Goal: Task Accomplishment & Management: Manage account settings

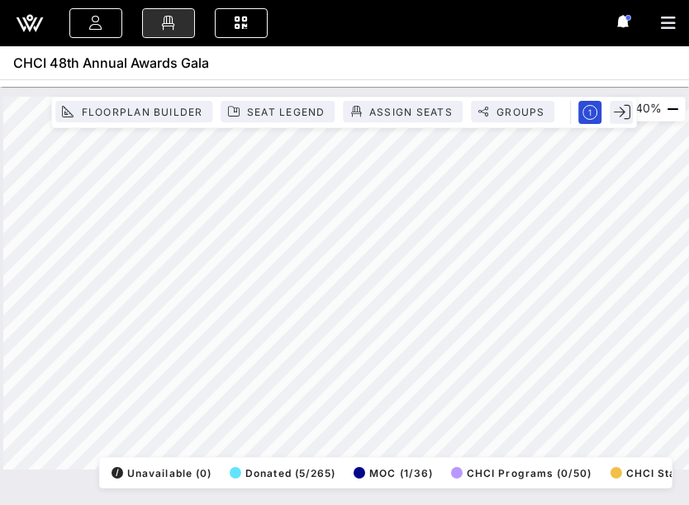
click at [589, 50] on div "Event Builder Guests Floor Plan All Groups Journeys Comms QR Scanner Team Setti…" at bounding box center [344, 252] width 689 height 505
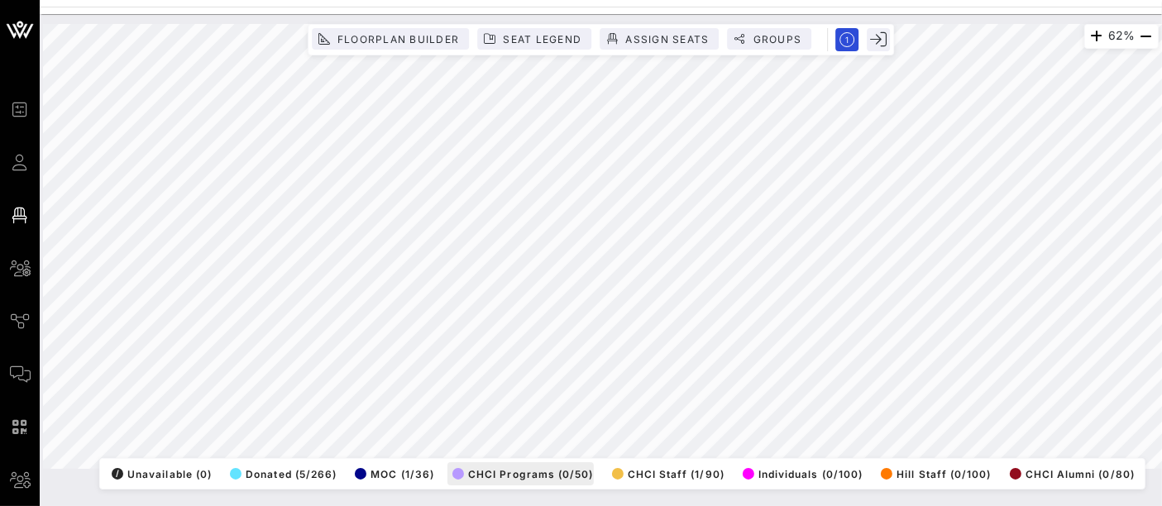
click at [453, 456] on div "62% Floorplan Builder Seat Legend Assign Seats Groups Exit All Reserved Shared …" at bounding box center [600, 246] width 1115 height 445
click at [494, 444] on div "62% Floorplan Builder Seat Legend Assign Seats Groups Exit All Reserved Shared …" at bounding box center [600, 246] width 1115 height 445
click at [689, 16] on div "40% Floorplan Builder Seat Legend Assign Seats Groups Exit All Reserved Shared …" at bounding box center [600, 246] width 1135 height 465
drag, startPoint x: 64, startPoint y: 270, endPoint x: 370, endPoint y: 69, distance: 365.9
click at [0, 0] on span "All Groups" at bounding box center [0, 0] width 0 height 0
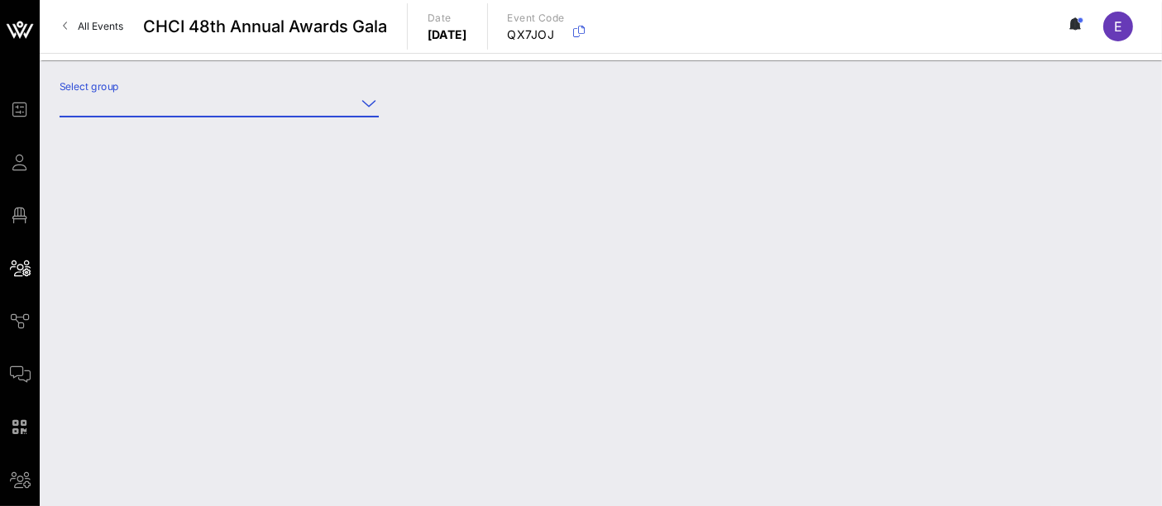
click at [256, 107] on input "Select group" at bounding box center [208, 103] width 296 height 26
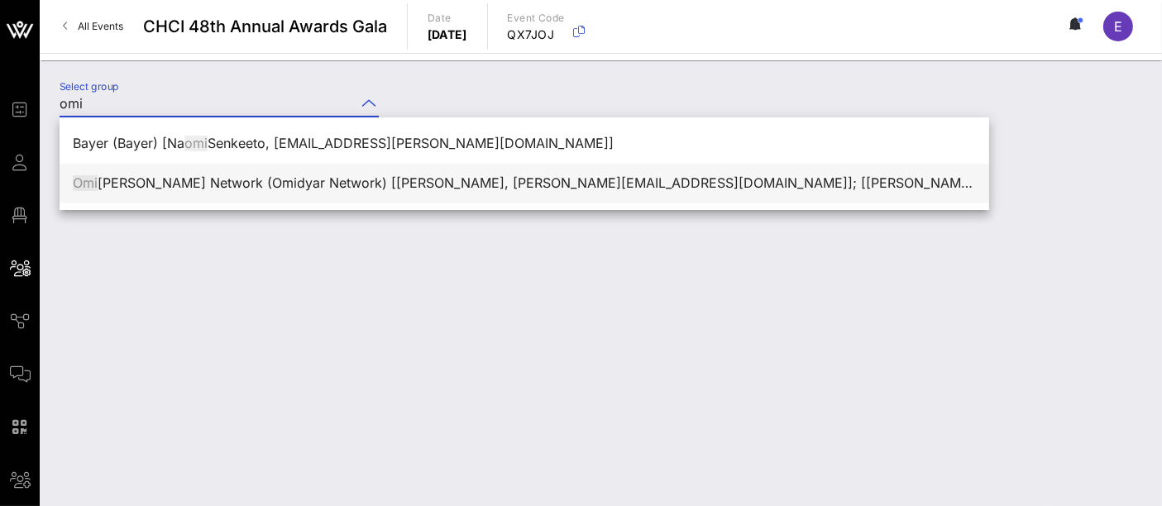
click at [241, 175] on div "Omi [PERSON_NAME] Network (Omidyar Network) [[PERSON_NAME], [PERSON_NAME][EMAIL…" at bounding box center [524, 183] width 903 height 16
type input "Omidyar Network (Omidyar Network) [[PERSON_NAME], [PERSON_NAME][EMAIL_ADDRESS][…"
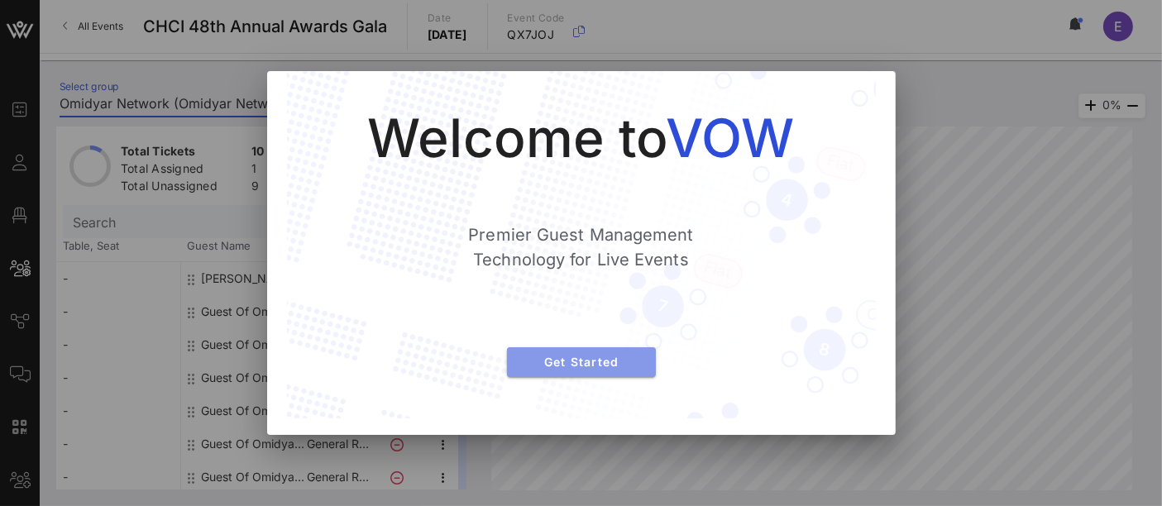
click at [597, 365] on span "Get Started" at bounding box center [581, 362] width 122 height 14
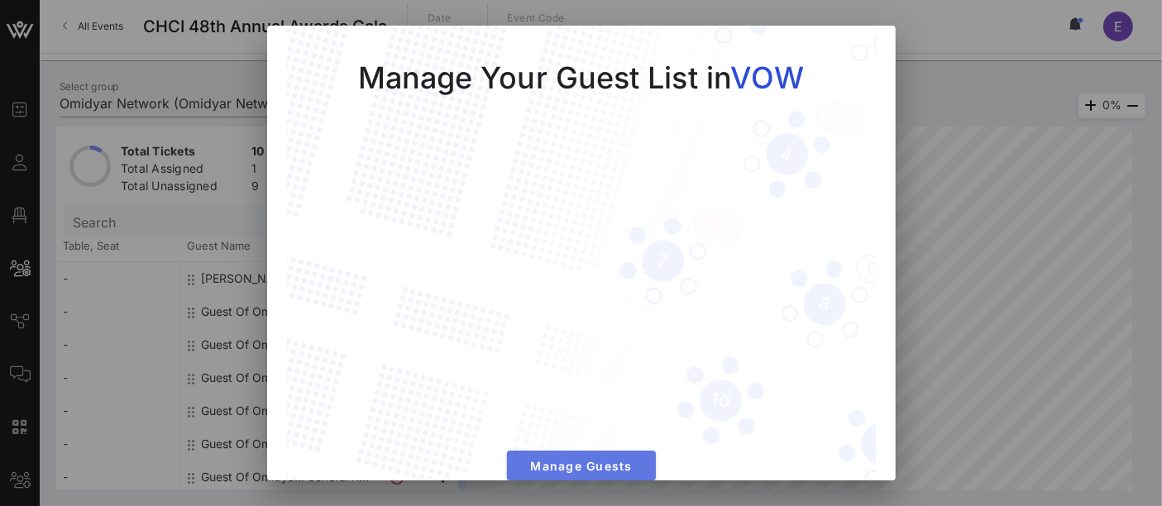
click at [588, 461] on span "Manage Guests" at bounding box center [581, 466] width 122 height 14
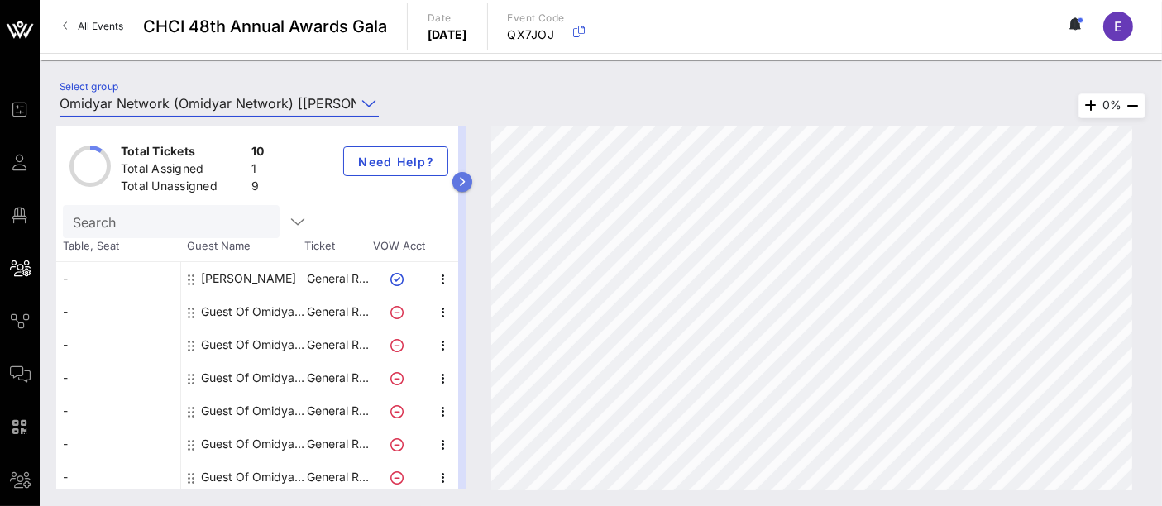
click at [470, 183] on button "button" at bounding box center [462, 182] width 20 height 20
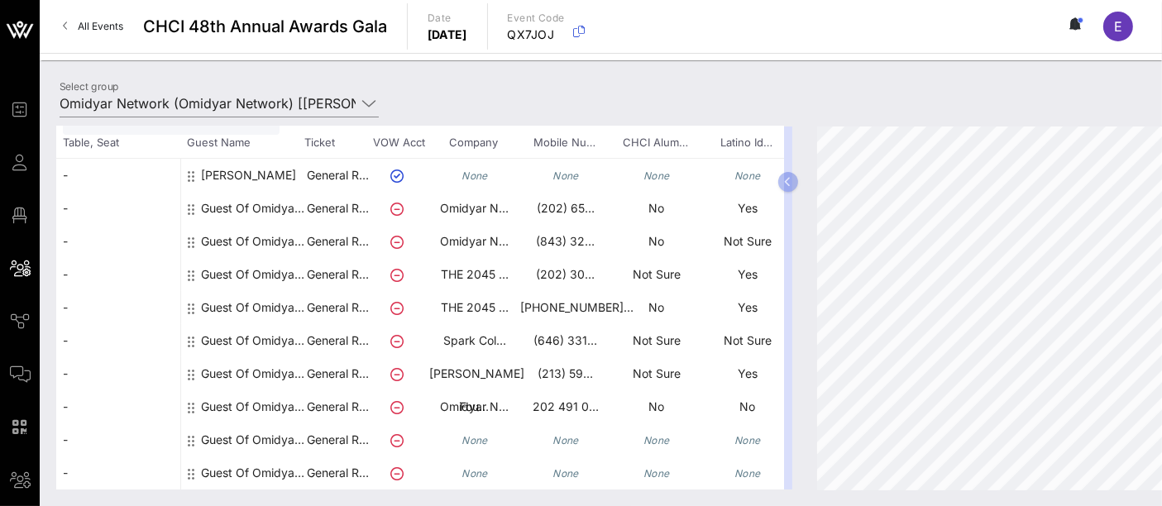
scroll to position [116, 232]
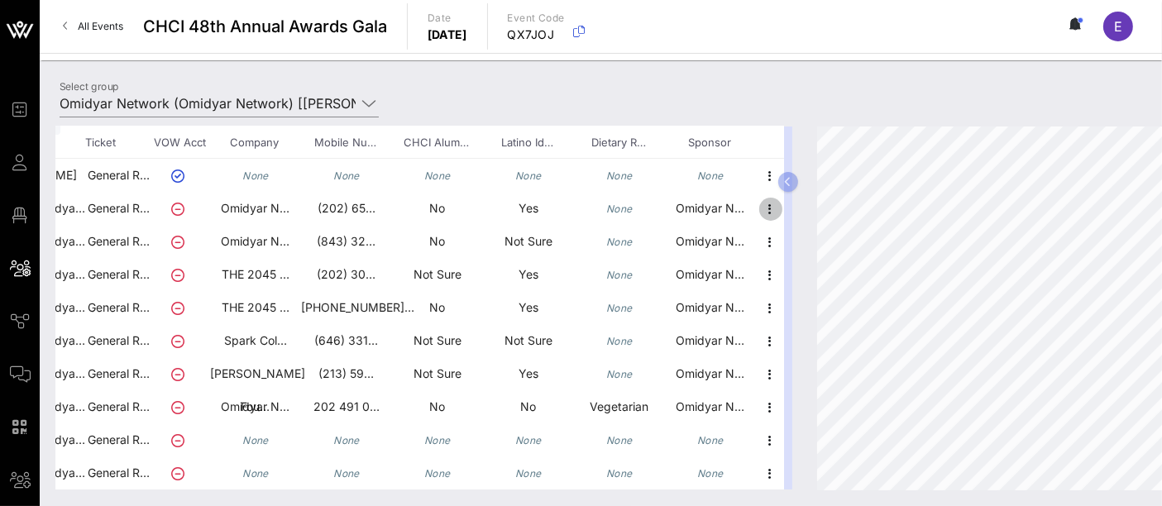
click at [761, 199] on icon "button" at bounding box center [771, 209] width 20 height 20
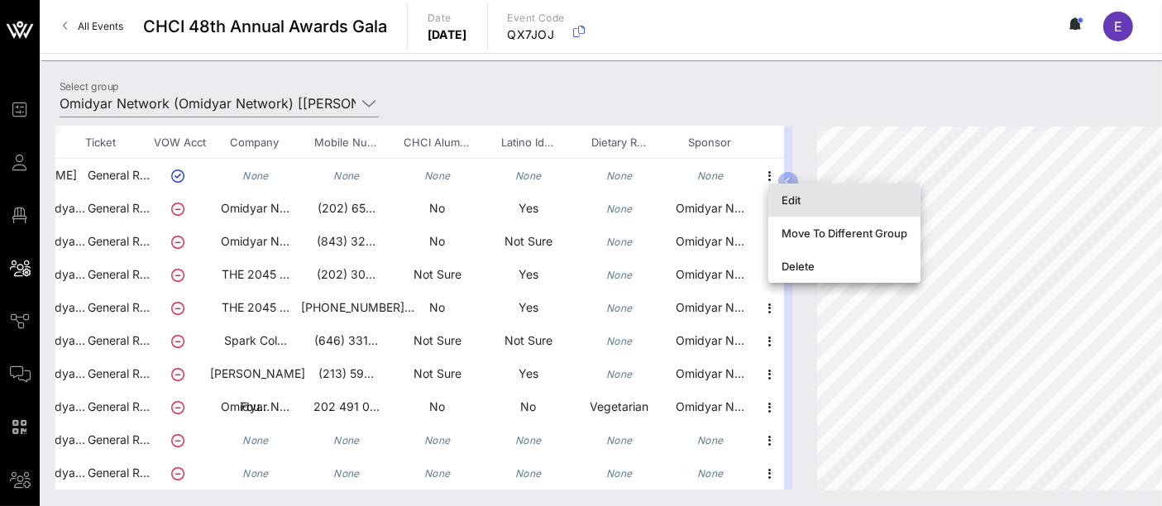
click at [803, 198] on div "Edit" at bounding box center [844, 199] width 126 height 13
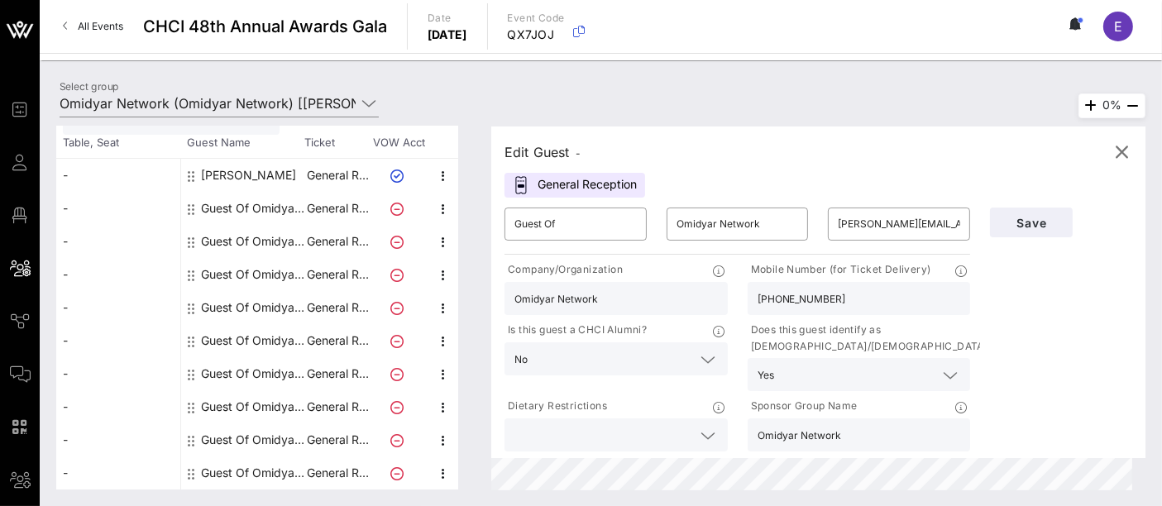
scroll to position [101, 0]
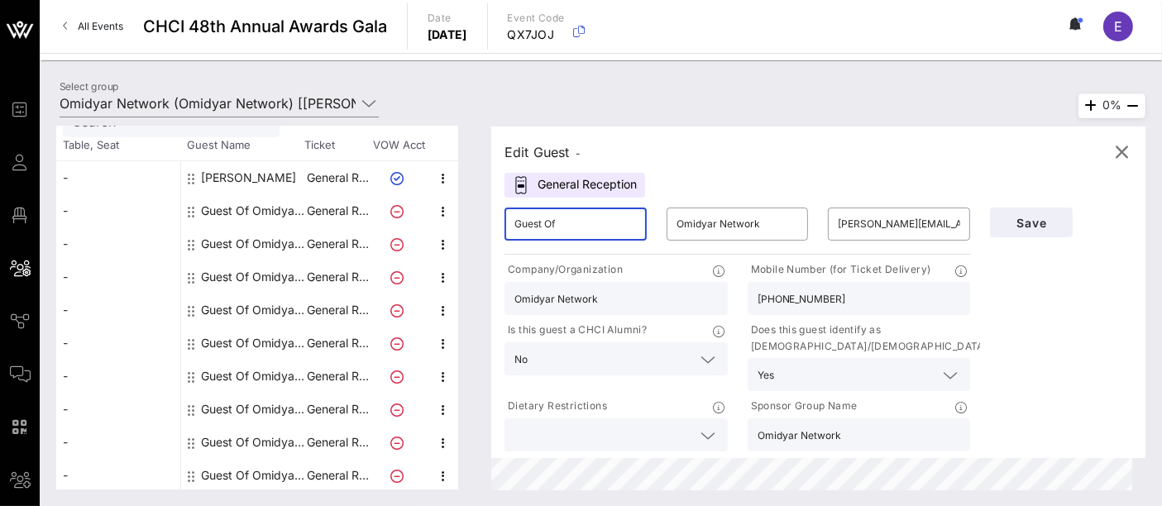
click at [607, 218] on input "Guest Of" at bounding box center [575, 224] width 122 height 26
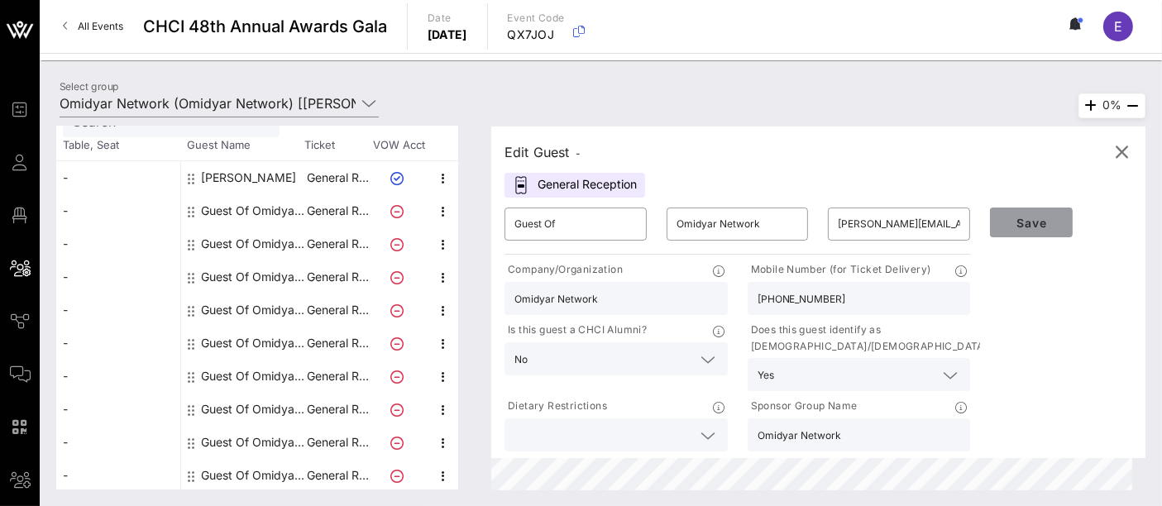
click at [1057, 222] on span "Save" at bounding box center [1031, 223] width 56 height 14
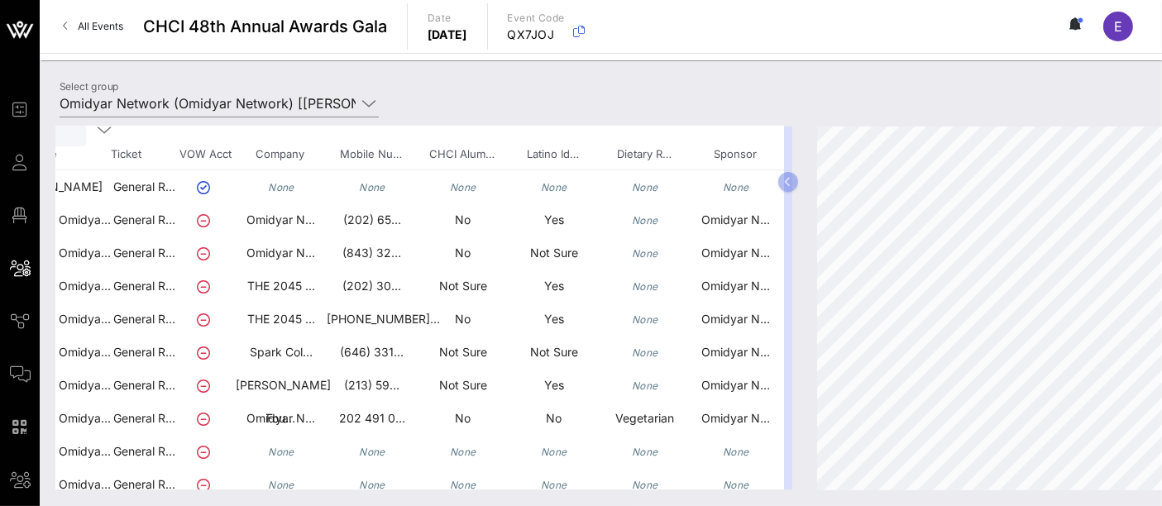
scroll to position [92, 232]
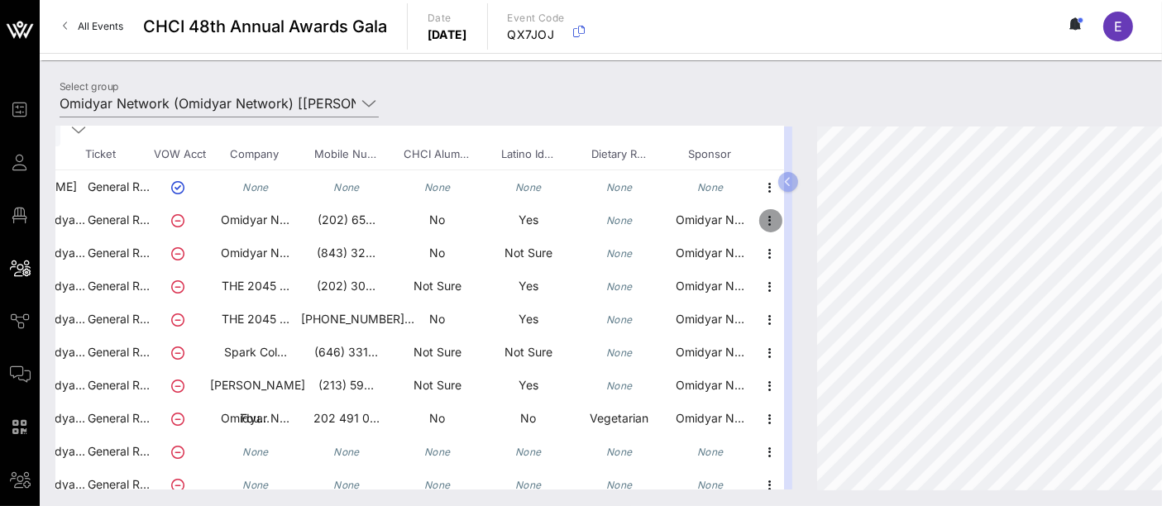
click at [761, 227] on icon "button" at bounding box center [771, 221] width 20 height 20
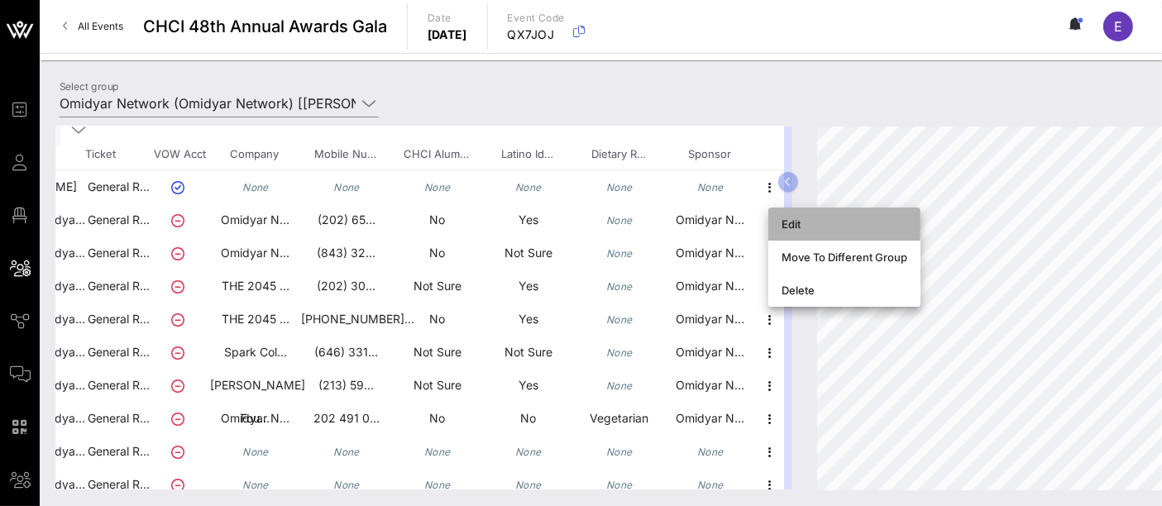
click at [817, 227] on div "Edit" at bounding box center [844, 223] width 126 height 13
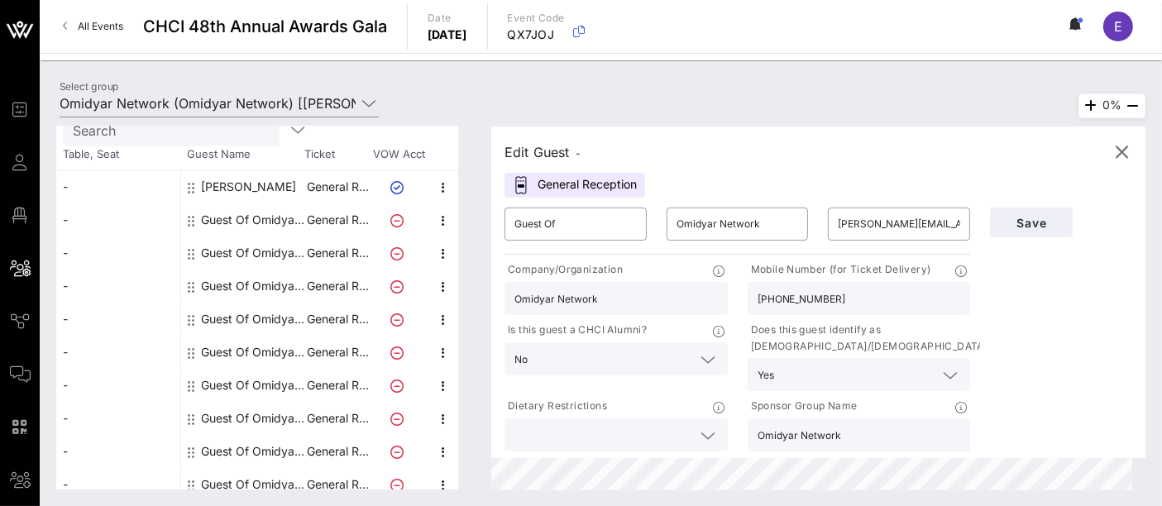
scroll to position [92, 0]
click at [599, 228] on input "Guest Of" at bounding box center [575, 224] width 122 height 26
click at [602, 229] on input "Guest Of" at bounding box center [575, 224] width 122 height 26
click at [602, 228] on input "Guest Of" at bounding box center [575, 224] width 122 height 26
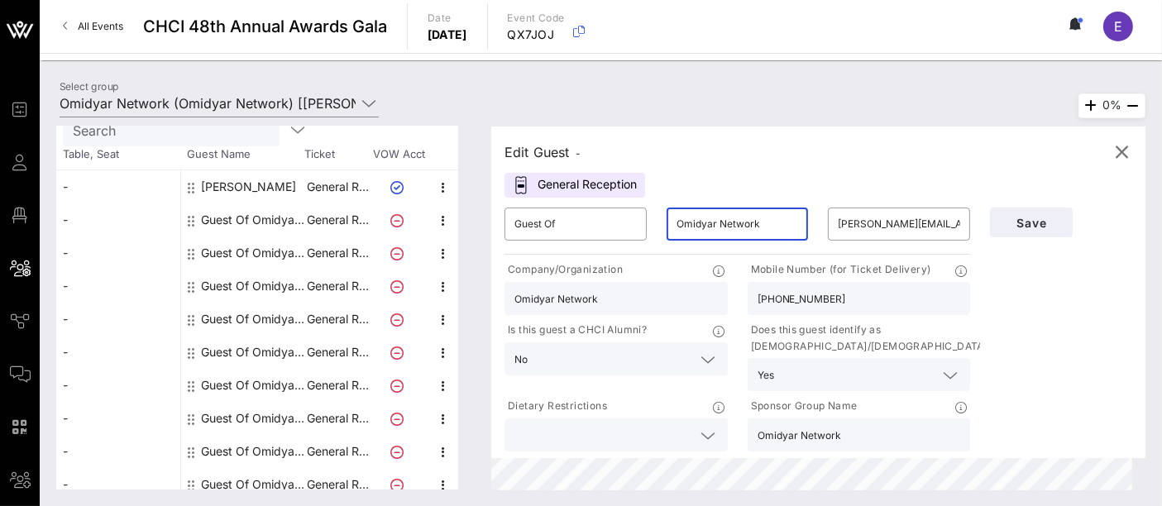
click at [737, 230] on input "Omidyar Network" at bounding box center [737, 224] width 122 height 26
type input "Rossi"
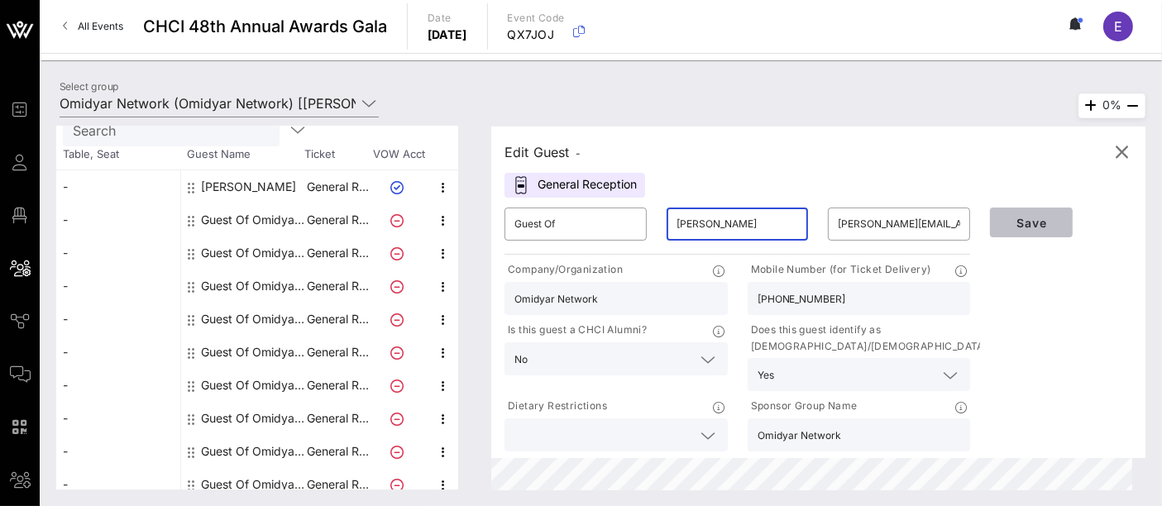
click at [1036, 227] on span "Save" at bounding box center [1031, 223] width 56 height 14
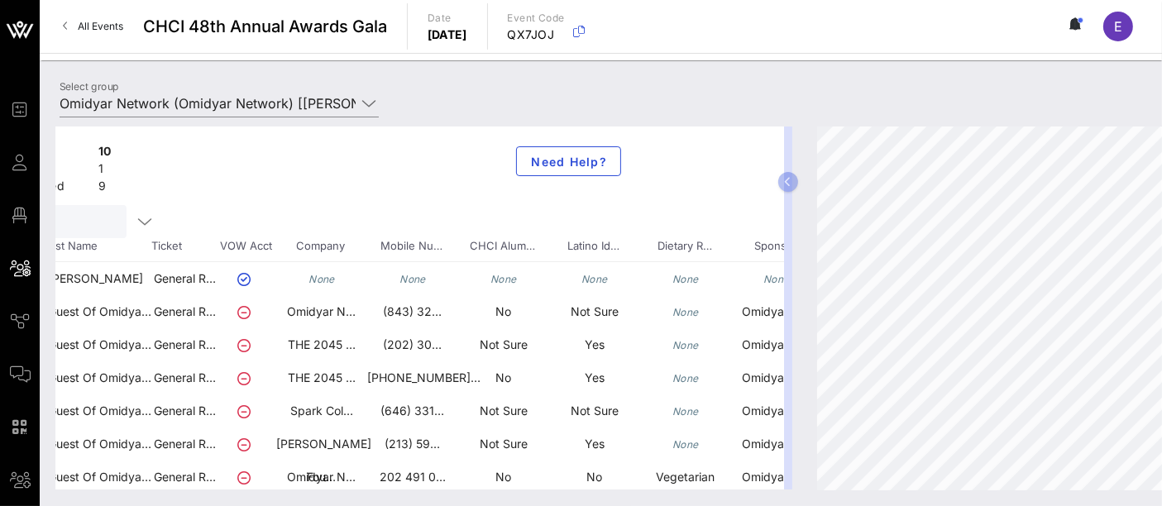
scroll to position [0, 232]
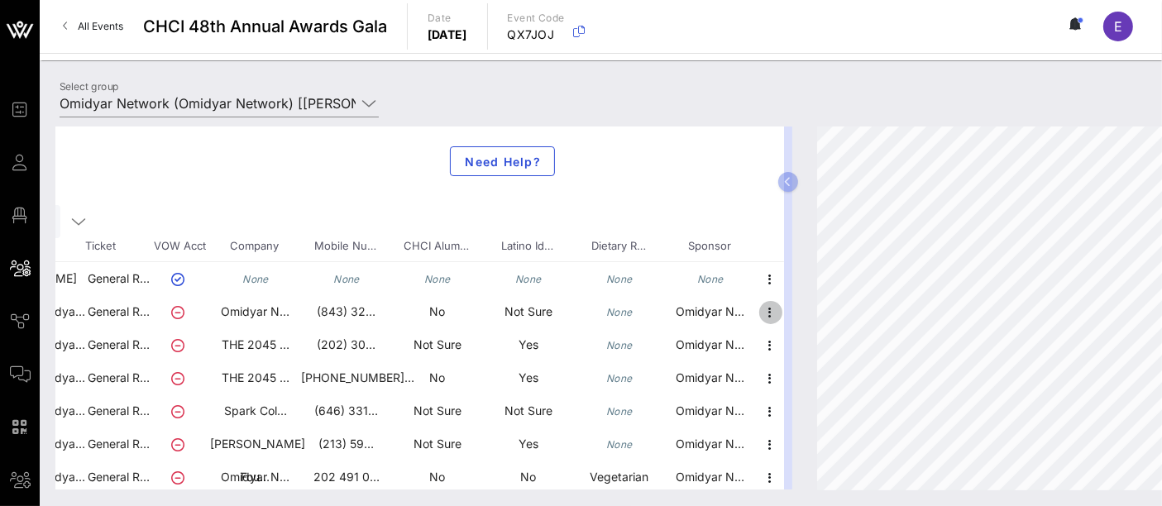
click at [761, 312] on icon "button" at bounding box center [771, 313] width 20 height 20
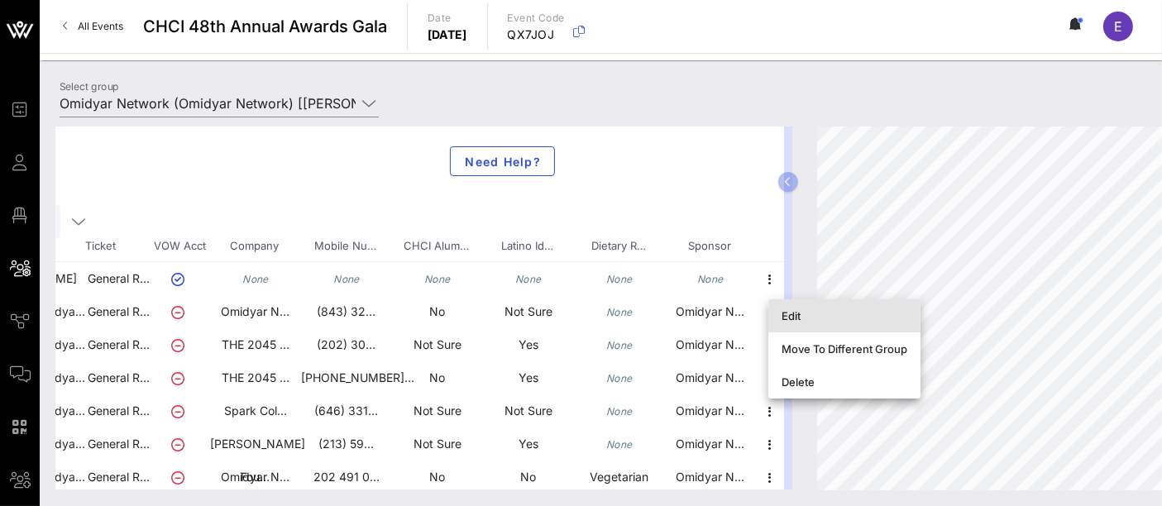
click at [802, 312] on div "Edit" at bounding box center [844, 315] width 126 height 13
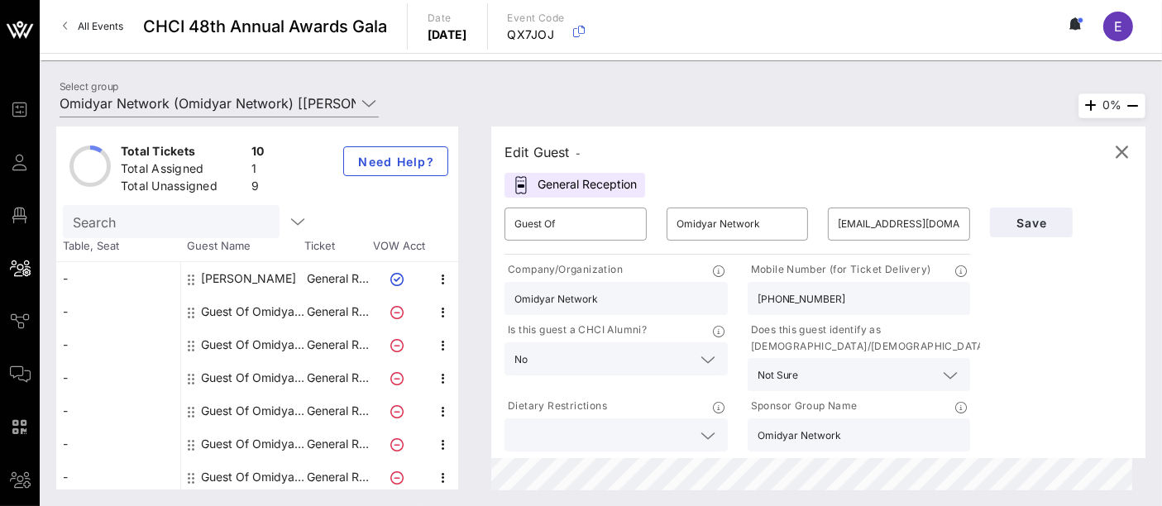
scroll to position [0, 0]
click at [591, 223] on input "Guest Of" at bounding box center [575, 224] width 122 height 26
type input "G"
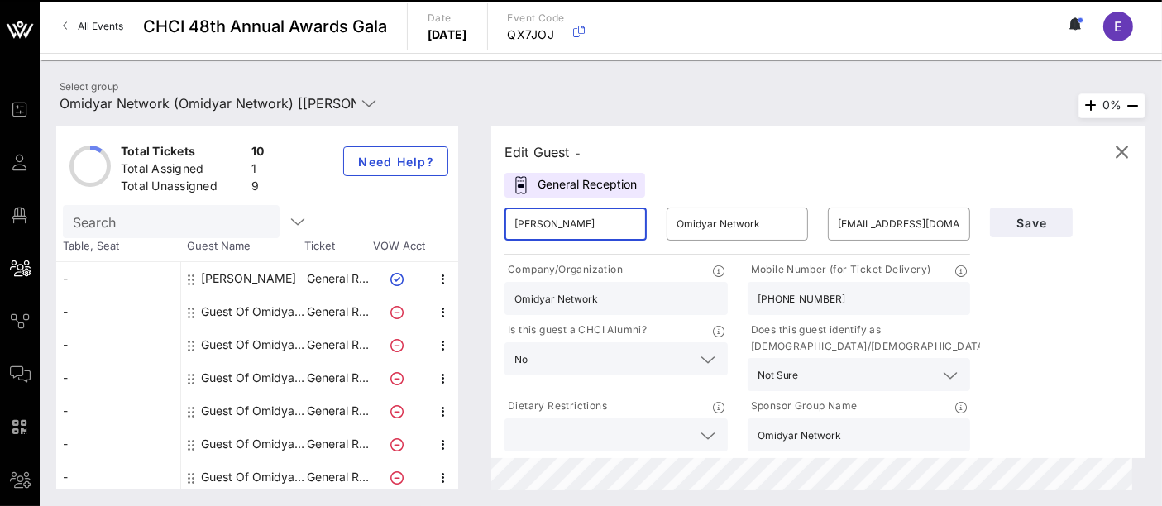
type input "Troy"
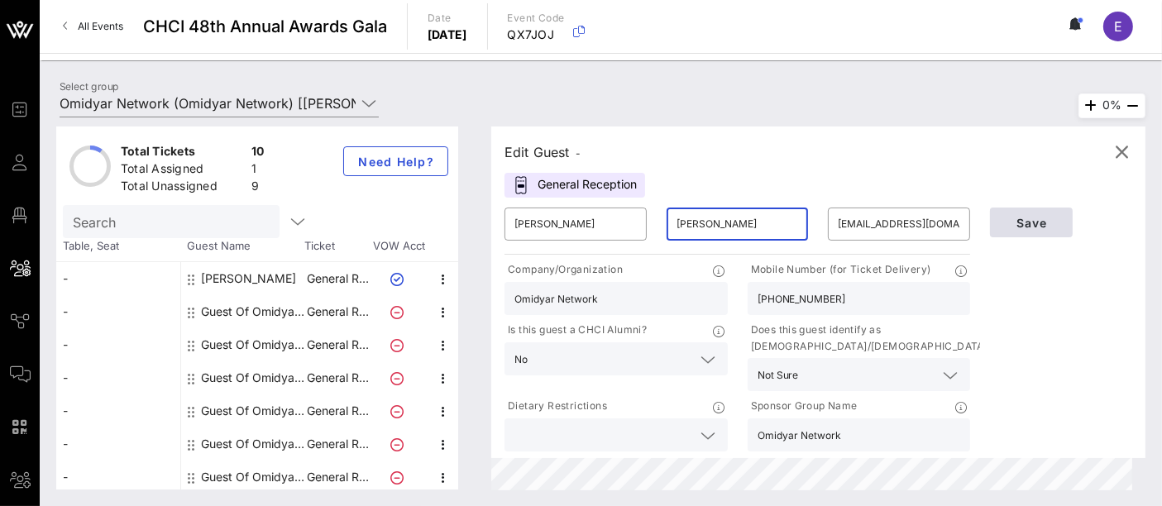
type input "Perry"
click at [1048, 218] on span "Save" at bounding box center [1031, 223] width 56 height 14
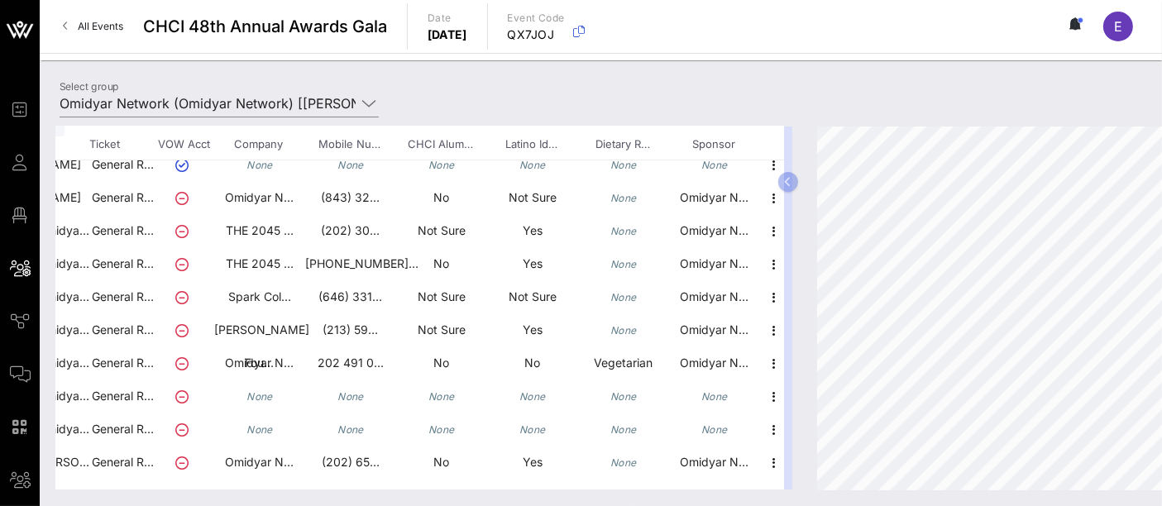
scroll to position [102, 232]
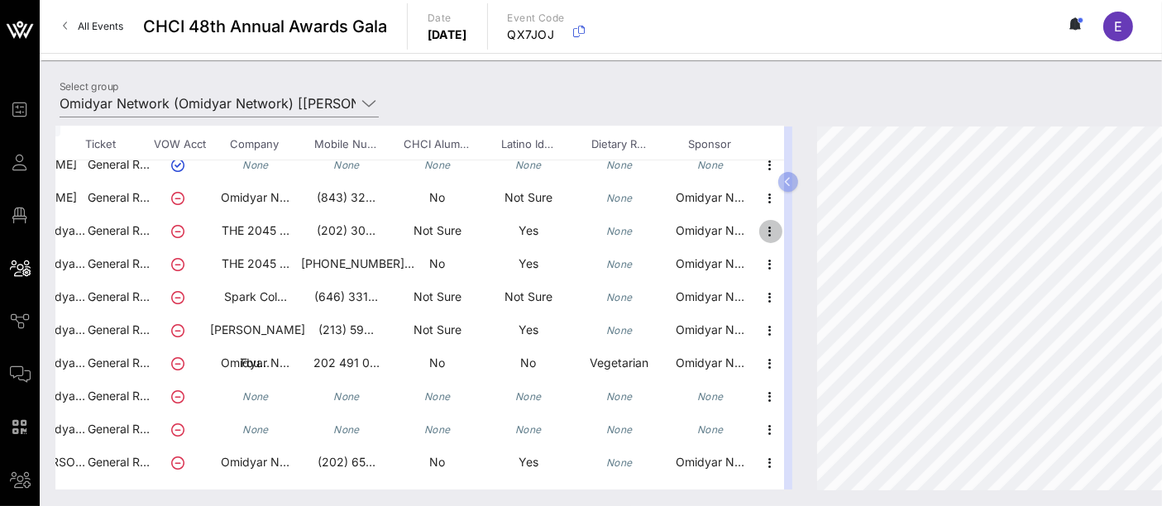
click at [761, 227] on icon "button" at bounding box center [771, 232] width 20 height 20
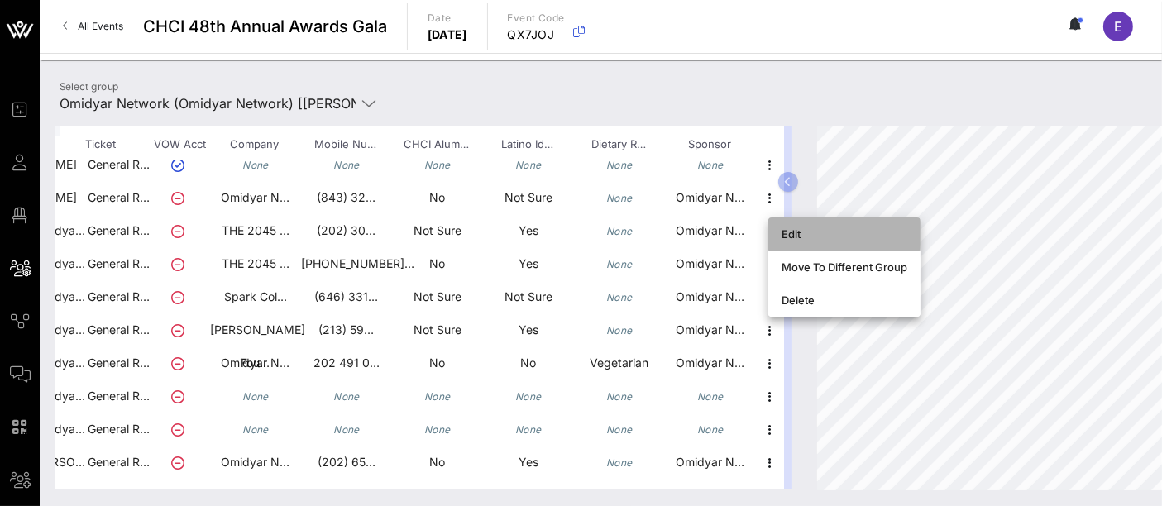
click at [794, 241] on div "Edit" at bounding box center [844, 234] width 126 height 26
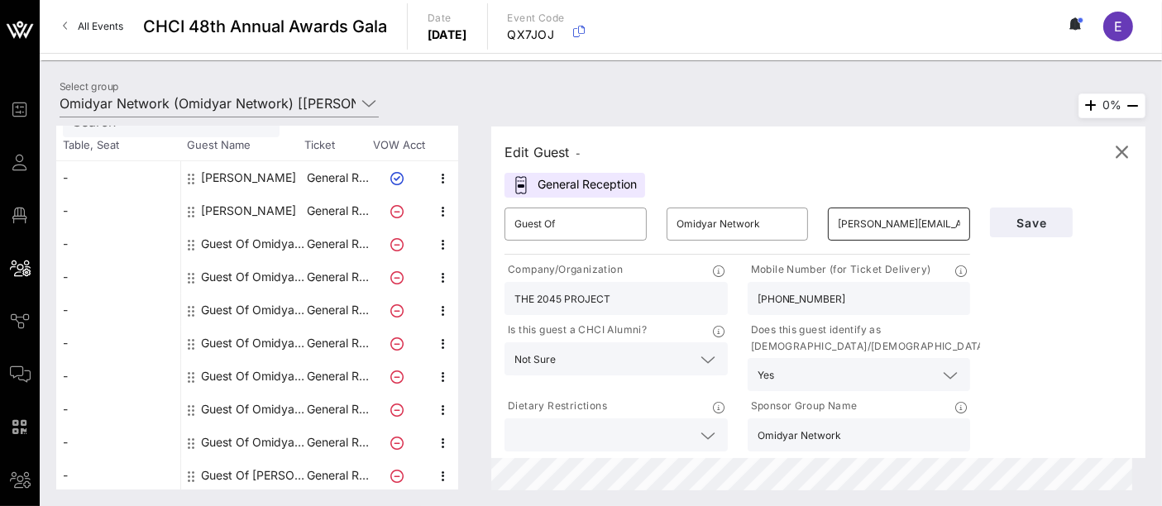
click at [909, 222] on input "rosamaria@2045project.org" at bounding box center [898, 224] width 122 height 26
click at [575, 223] on input "Guest Of" at bounding box center [575, 224] width 122 height 26
click at [573, 223] on input "Guest Of" at bounding box center [575, 224] width 122 height 26
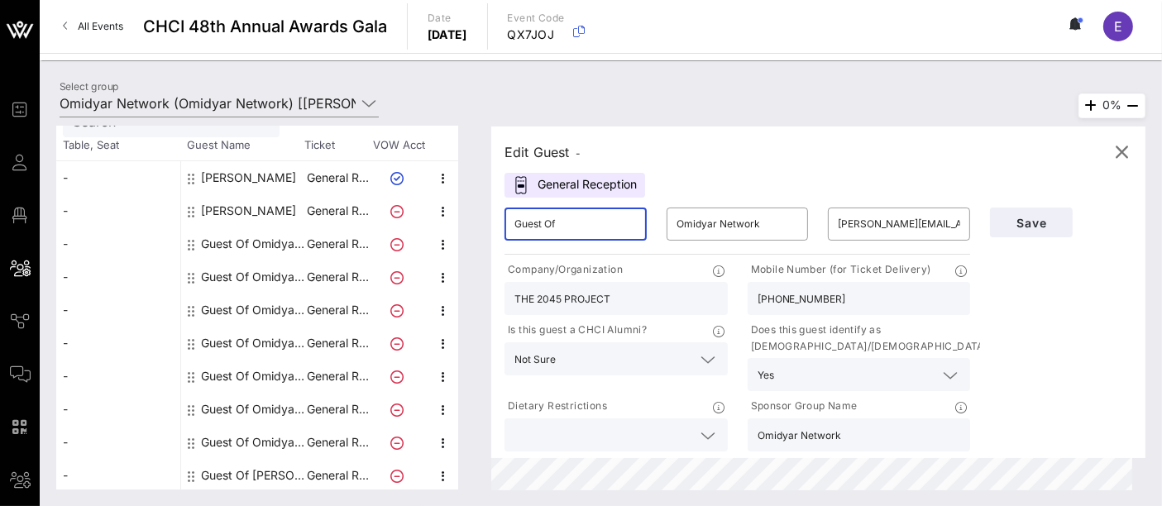
click at [573, 223] on input "Guest Of" at bounding box center [575, 224] width 122 height 26
click at [573, 222] on input "Guest Of" at bounding box center [575, 224] width 122 height 26
type input "Rosa Maria"
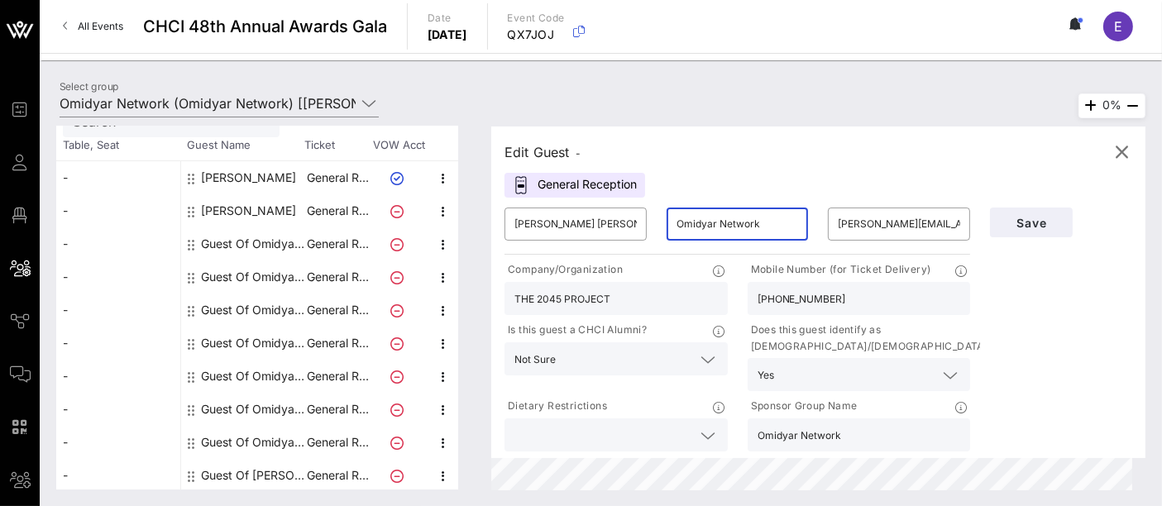
click at [713, 221] on input "Omidyar Network" at bounding box center [737, 224] width 122 height 26
type input "Castaneda"
click at [1011, 226] on span "Save" at bounding box center [1031, 223] width 56 height 14
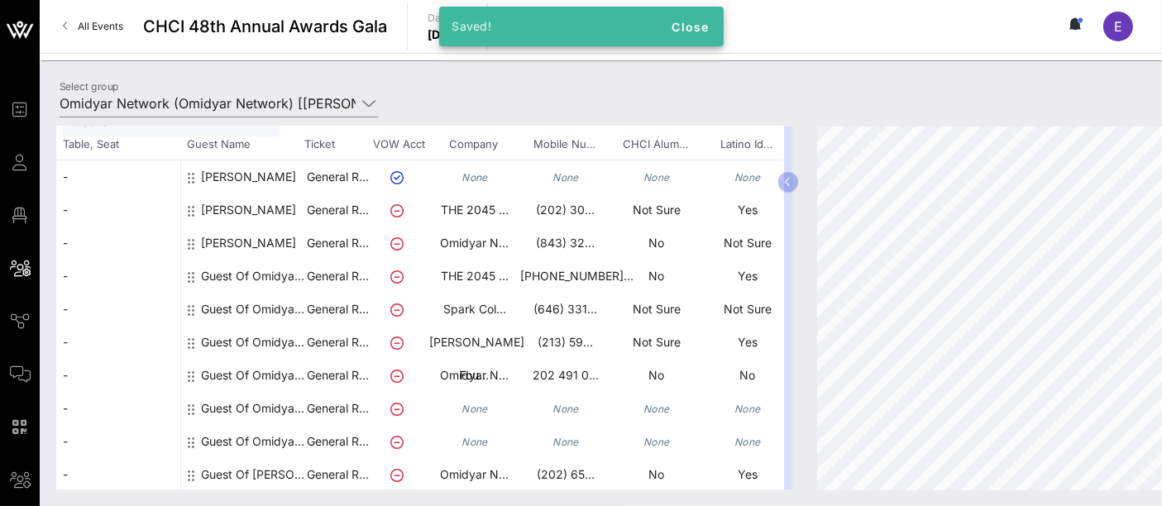
scroll to position [102, 232]
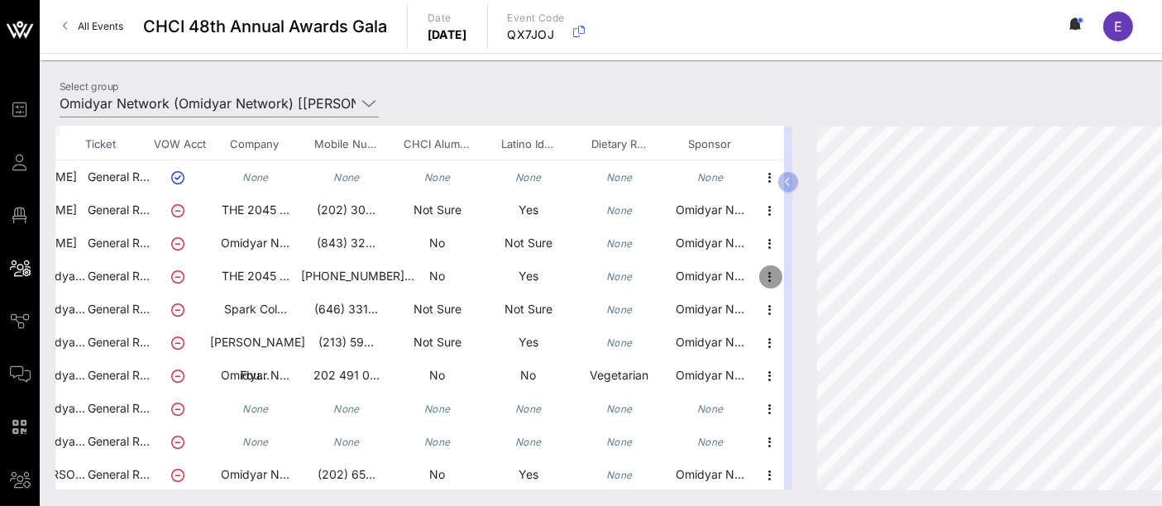
click at [761, 272] on icon "button" at bounding box center [771, 277] width 20 height 20
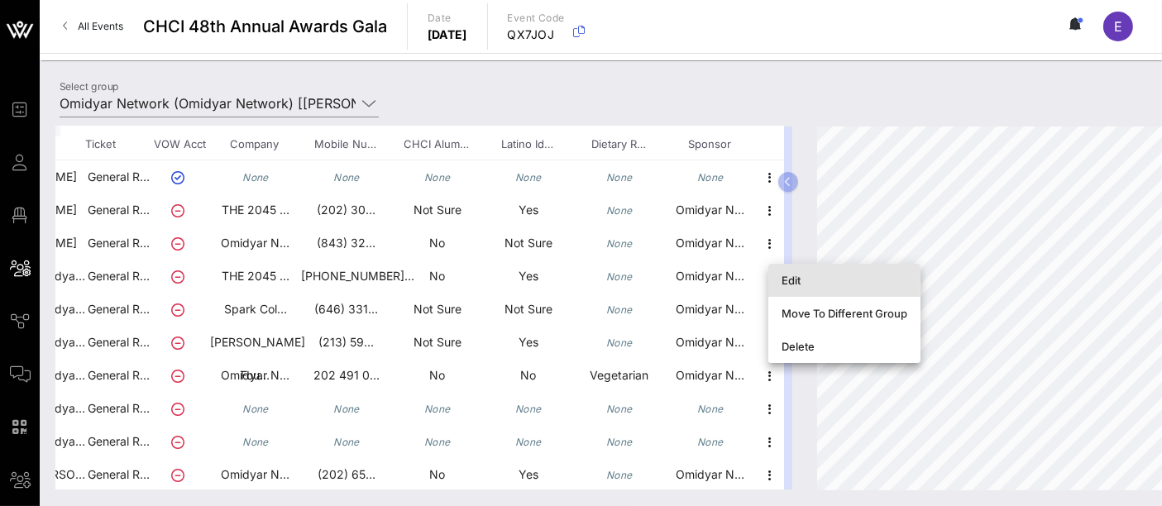
click at [800, 282] on div "Edit" at bounding box center [844, 280] width 126 height 13
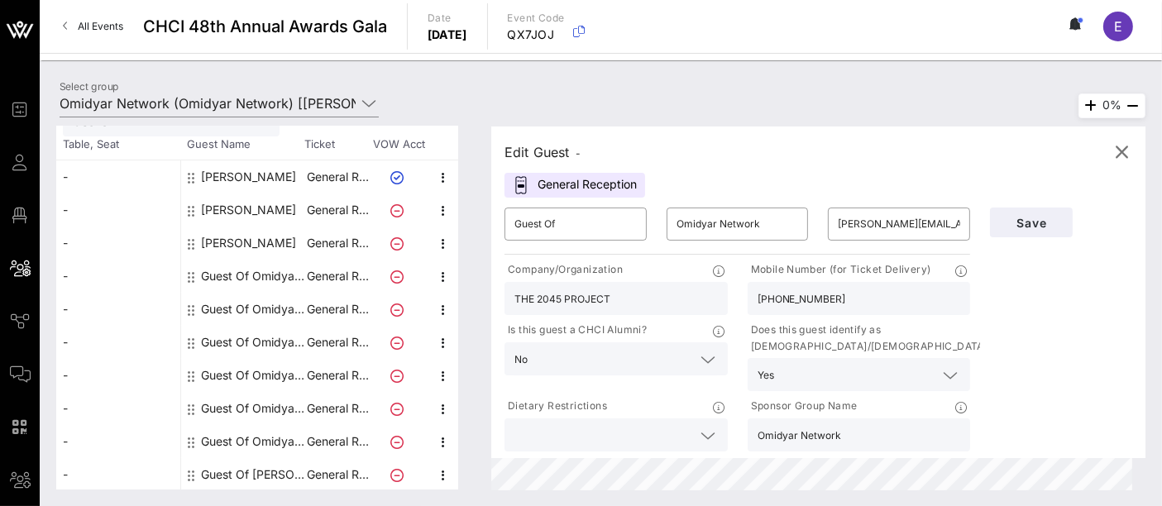
scroll to position [101, 0]
click at [579, 235] on input "Guest Of" at bounding box center [575, 224] width 122 height 26
click at [579, 234] on input "Guest Of" at bounding box center [575, 224] width 122 height 26
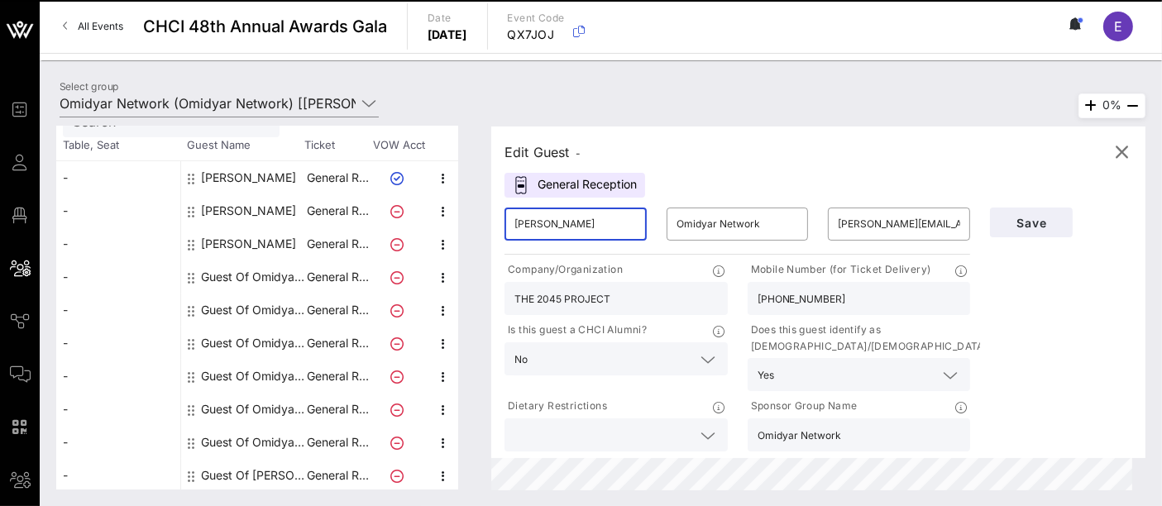
type input "Julie"
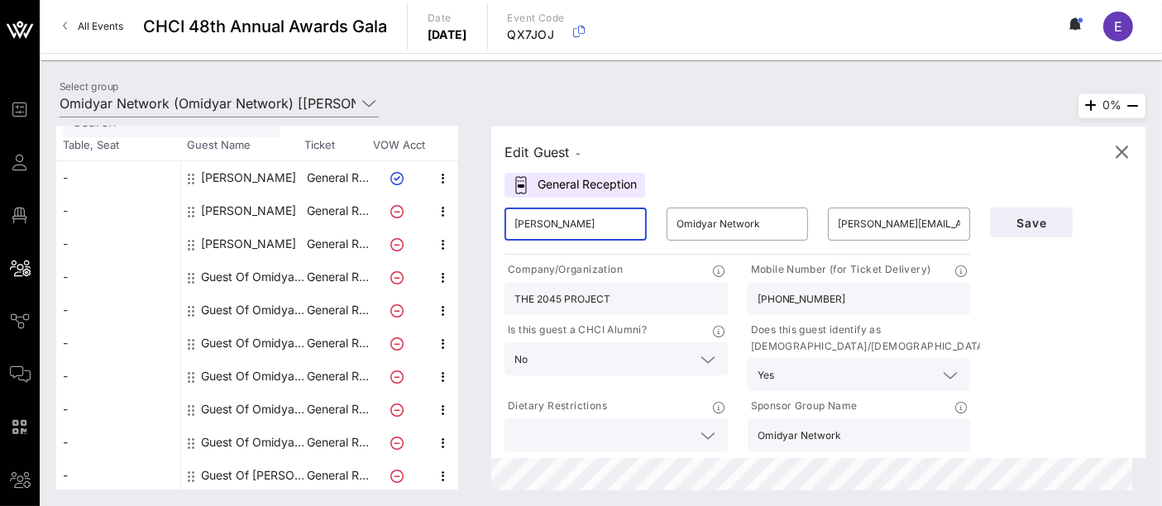
click at [572, 227] on input "Julie" at bounding box center [575, 224] width 122 height 26
click at [763, 218] on input "Omidyar Network" at bounding box center [737, 224] width 122 height 26
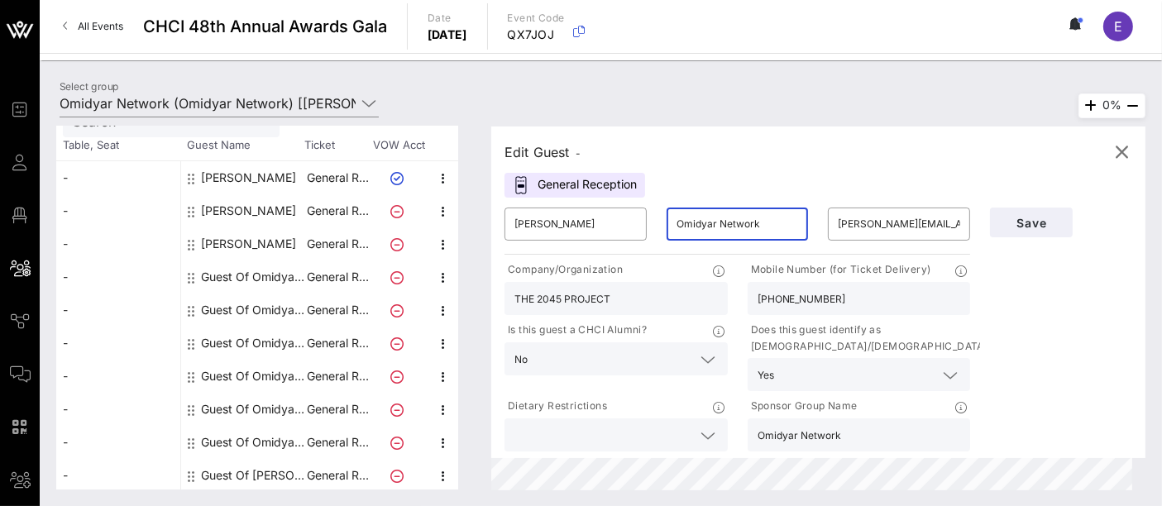
click at [763, 218] on input "Omidyar Network" at bounding box center [737, 224] width 122 height 26
type input "Martinez Ortega"
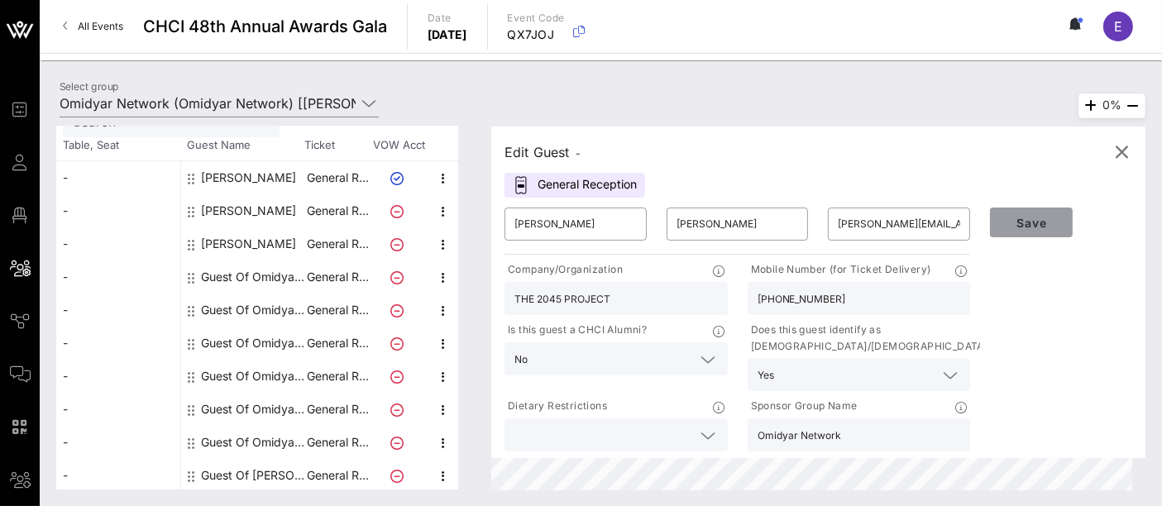
click at [1036, 221] on span "Save" at bounding box center [1031, 223] width 56 height 14
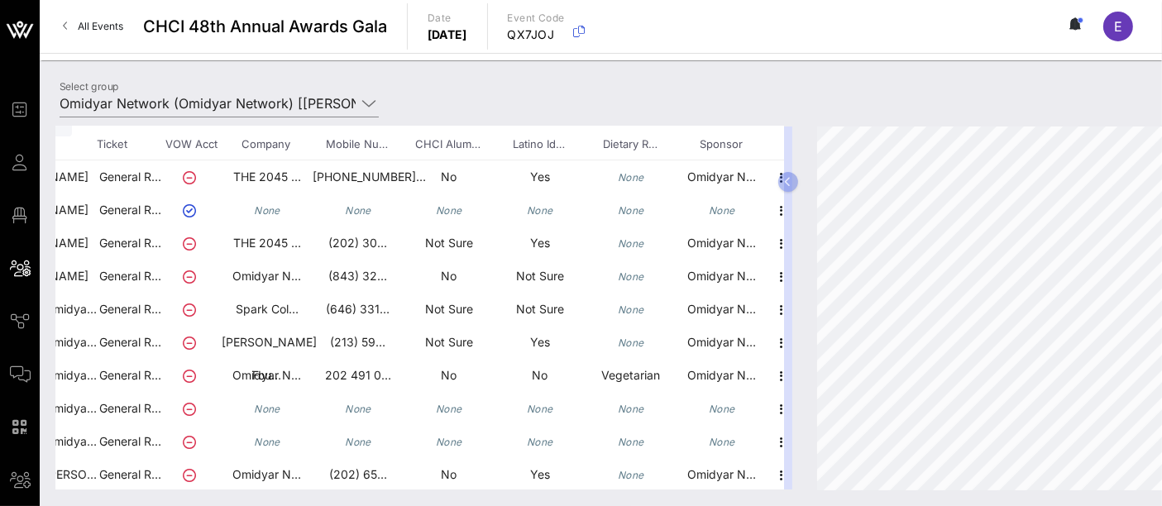
scroll to position [102, 232]
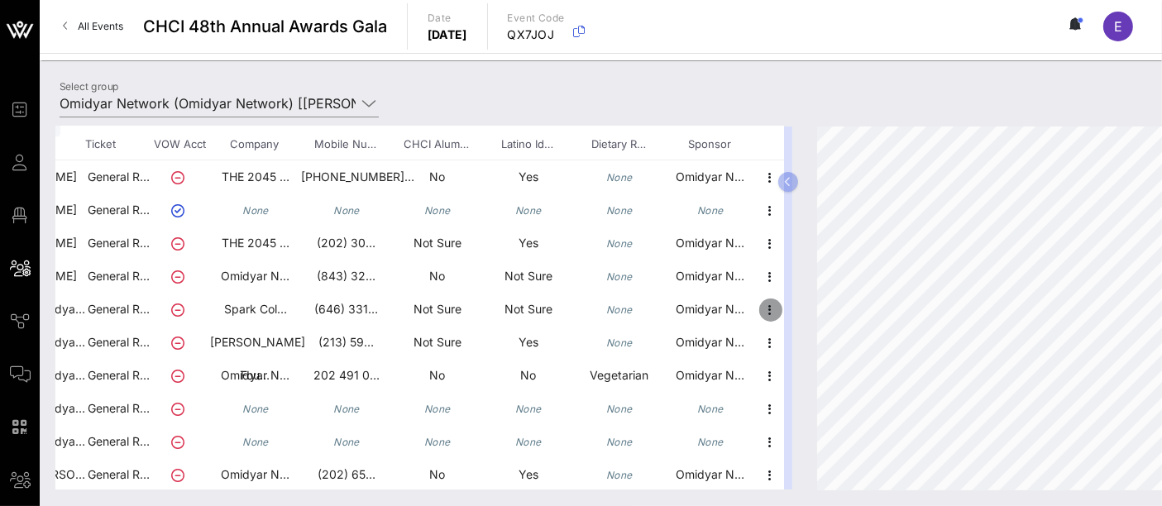
click at [761, 313] on icon "button" at bounding box center [771, 310] width 20 height 20
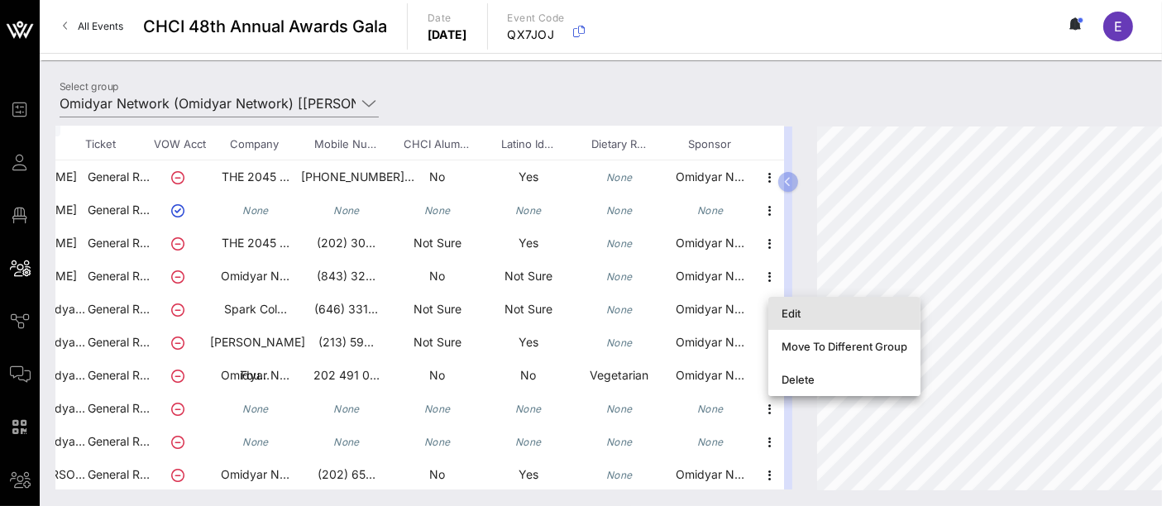
click at [795, 313] on div "Edit" at bounding box center [844, 313] width 126 height 13
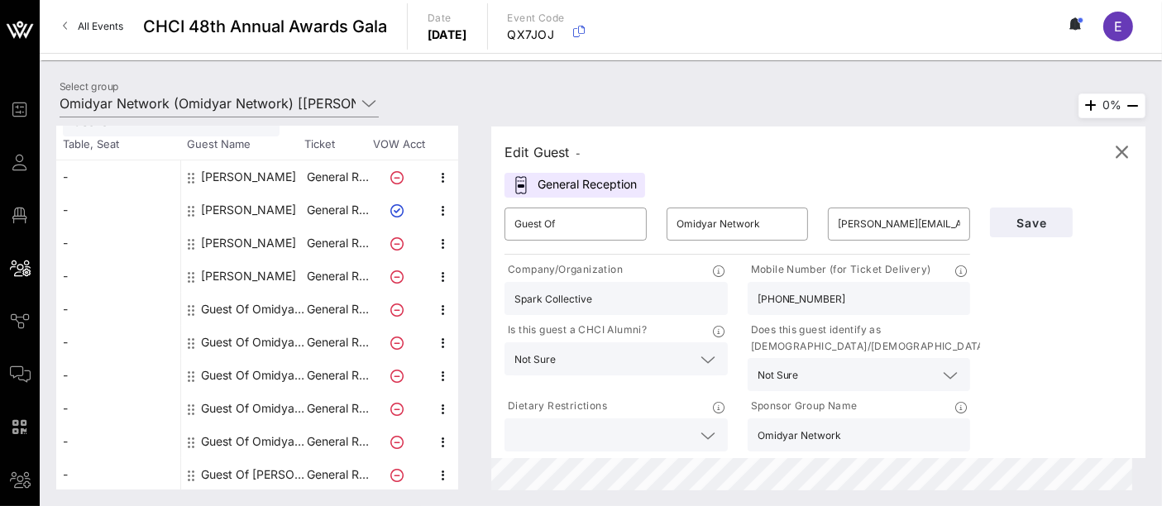
scroll to position [101, 0]
click at [917, 229] on input "karina@sparkthecollective.com" at bounding box center [898, 224] width 122 height 26
click at [558, 223] on input "Guest Of" at bounding box center [575, 224] width 122 height 26
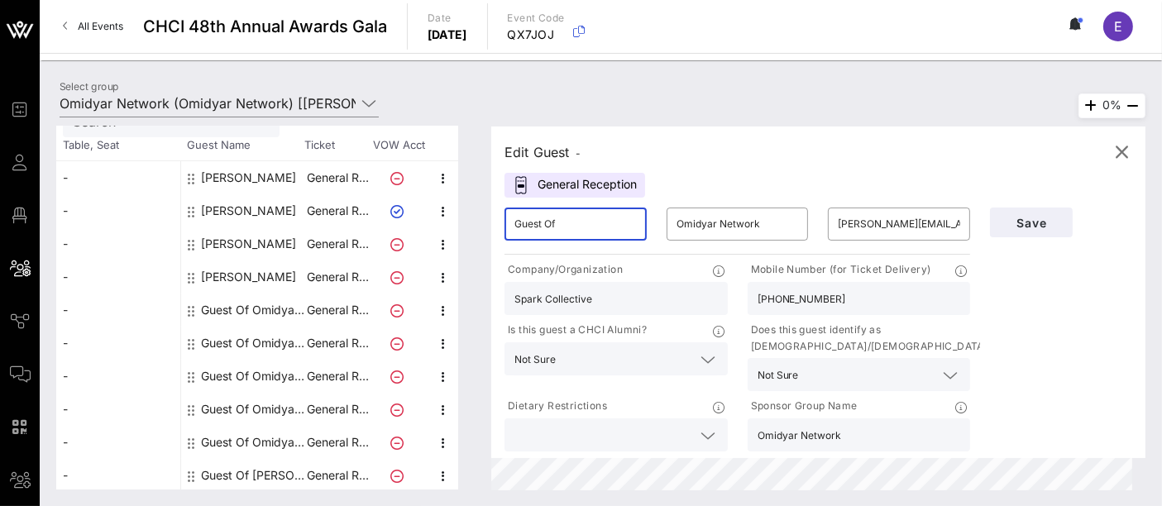
click at [557, 223] on input "Guest Of" at bounding box center [575, 224] width 122 height 26
click at [552, 223] on input "Guest Of" at bounding box center [575, 224] width 122 height 26
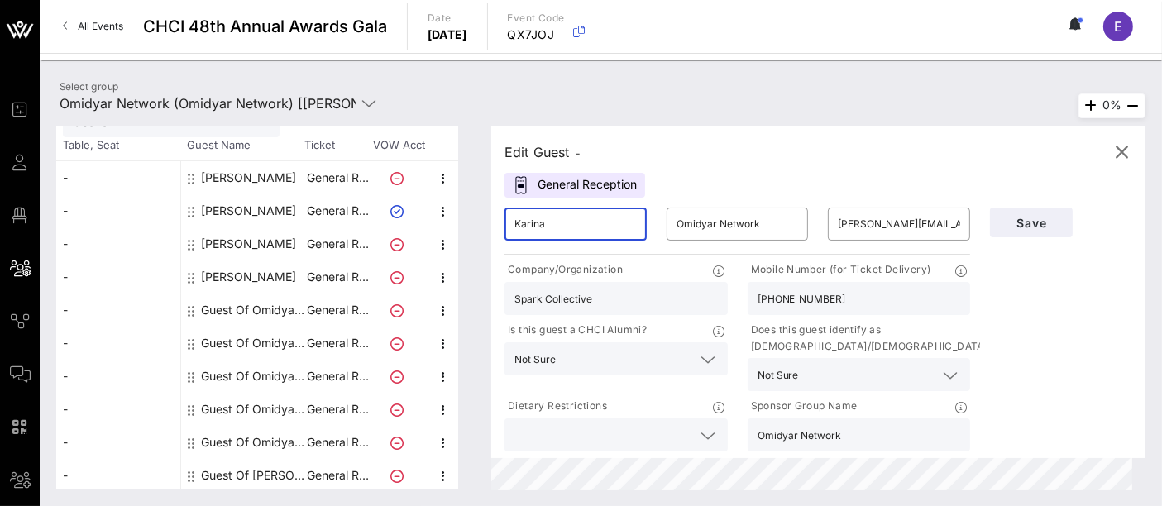
type input "Karina"
type input "B"
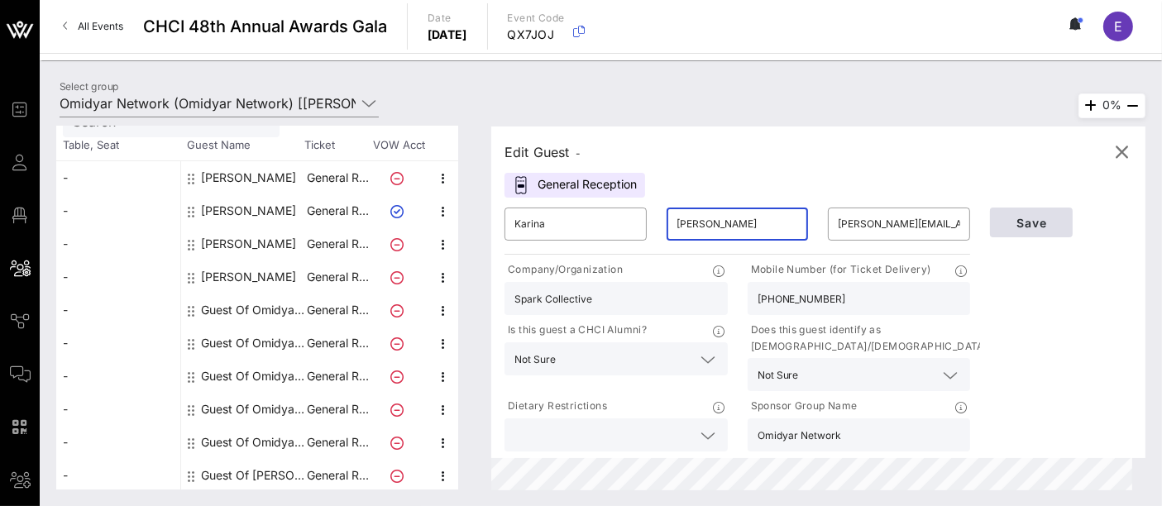
type input "Cabrera"
click at [1029, 222] on span "Save" at bounding box center [1031, 223] width 56 height 14
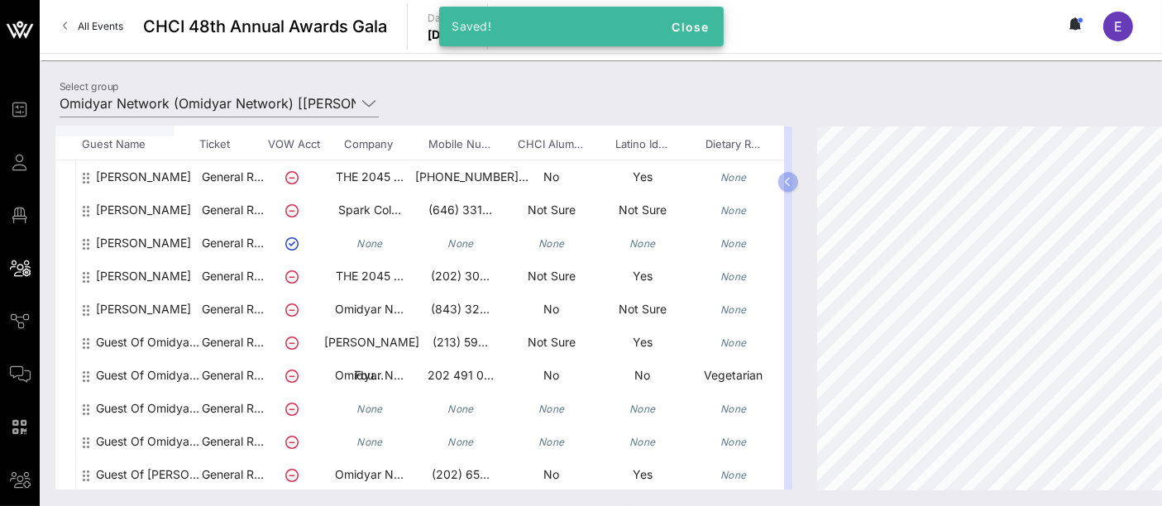
scroll to position [102, 232]
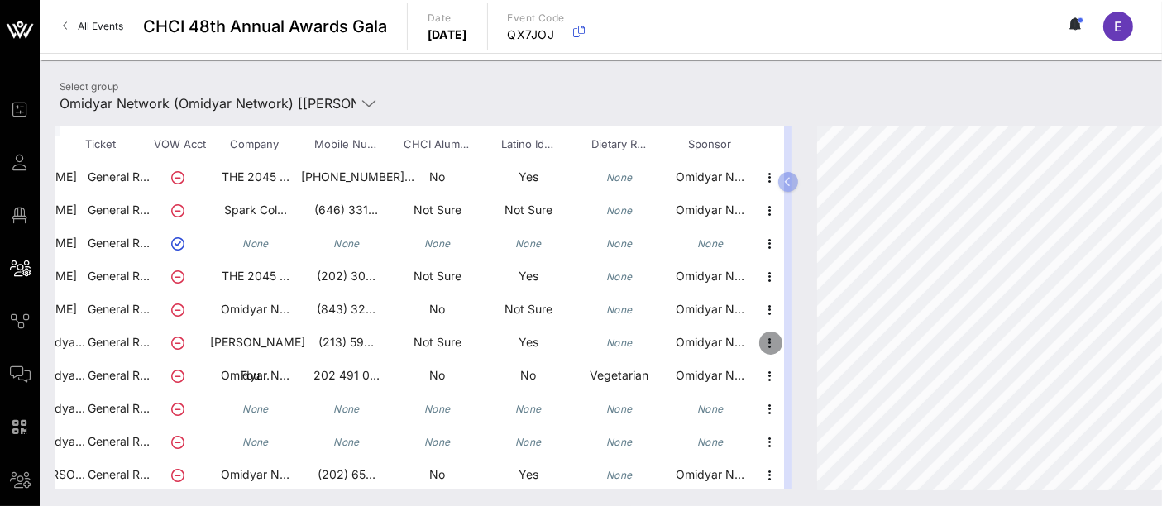
click at [761, 346] on icon "button" at bounding box center [771, 343] width 20 height 20
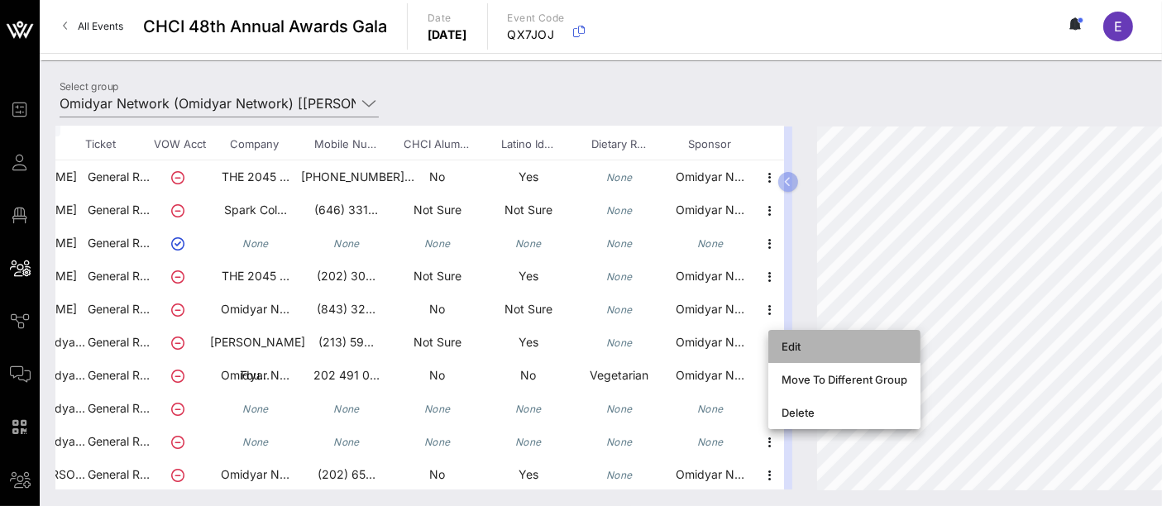
click at [812, 341] on div "Edit" at bounding box center [844, 346] width 126 height 13
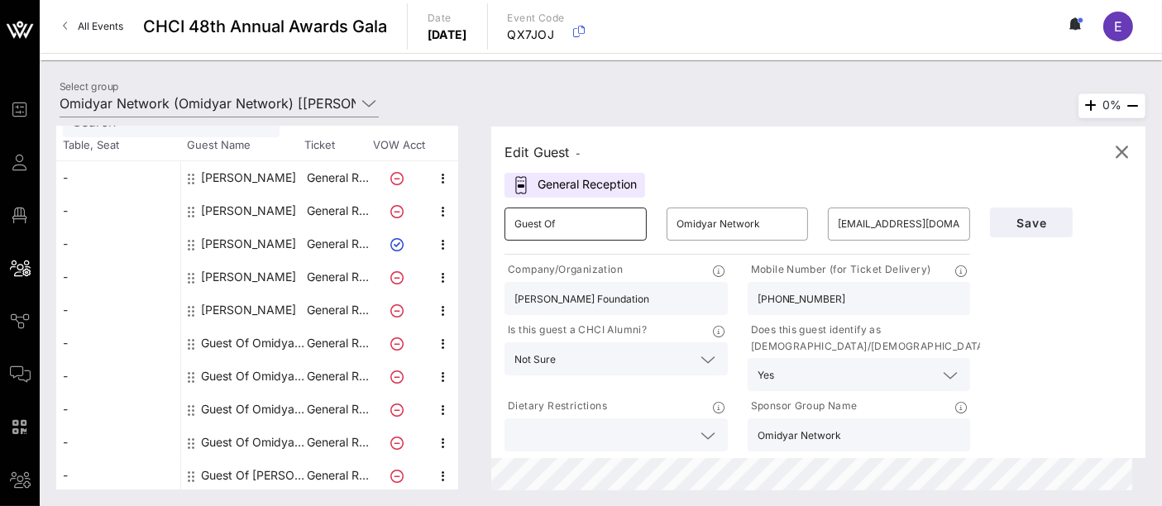
click at [597, 228] on input "Guest Of" at bounding box center [575, 224] width 122 height 26
type input "Lili"
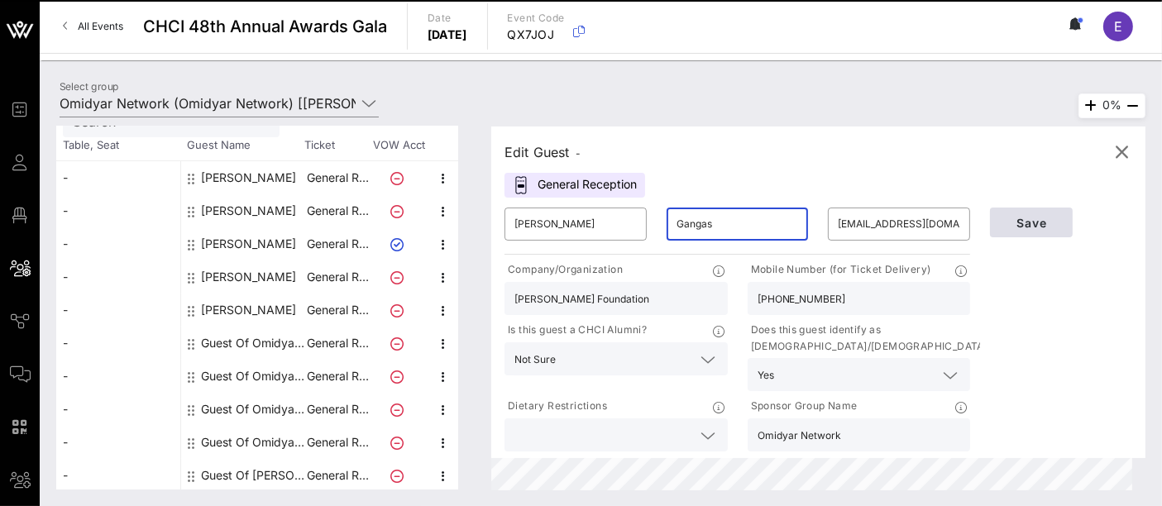
type input "Gangas"
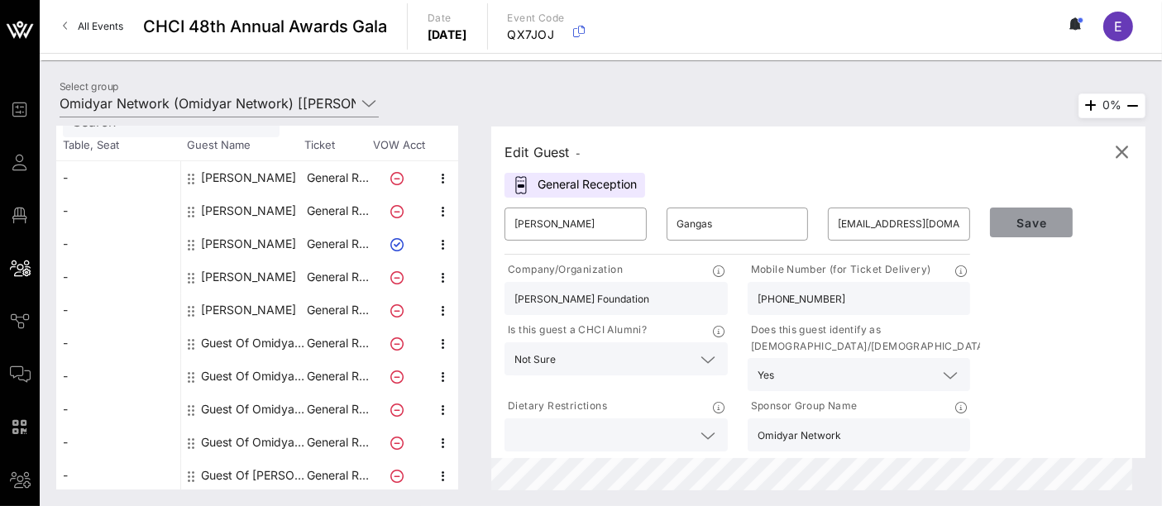
click at [1015, 228] on span "Save" at bounding box center [1031, 223] width 56 height 14
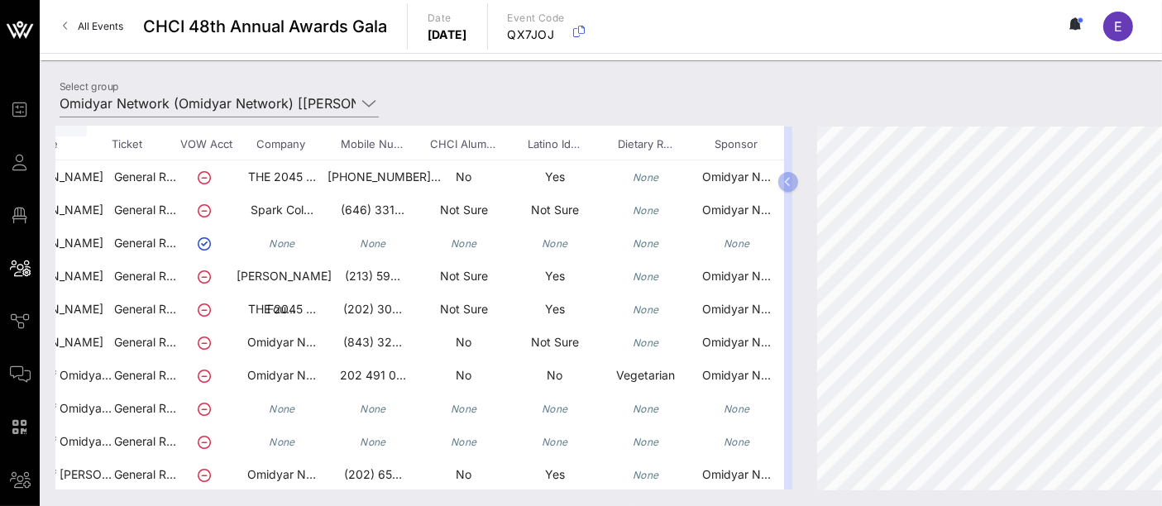
scroll to position [102, 232]
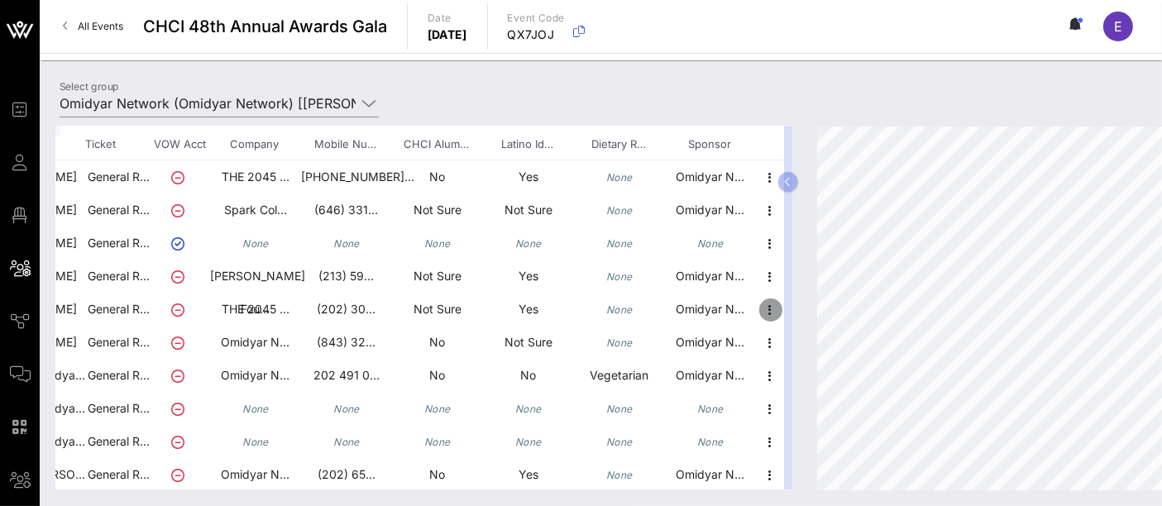
click at [761, 315] on icon "button" at bounding box center [771, 310] width 20 height 20
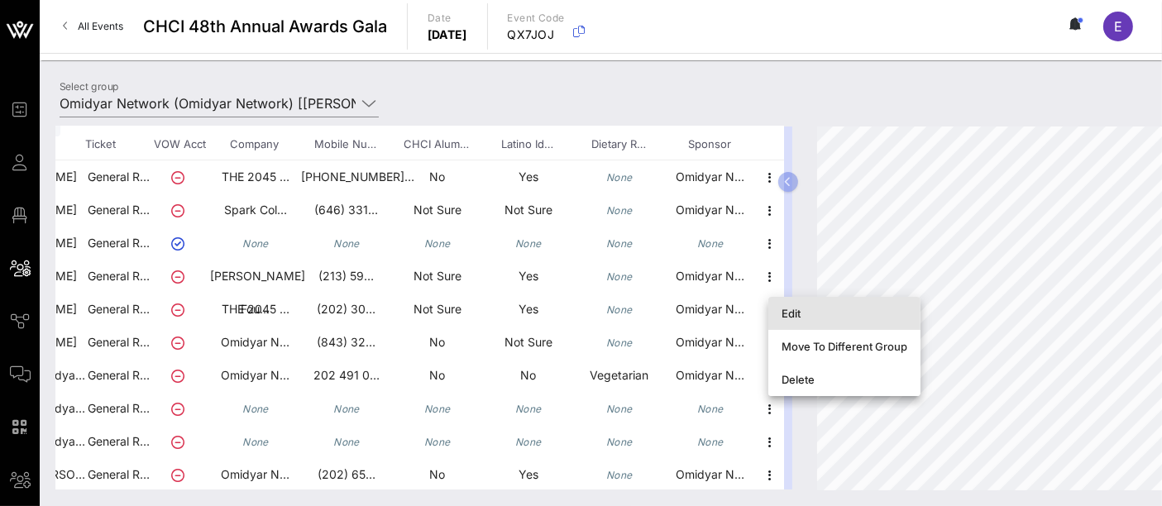
click at [799, 317] on div "Edit" at bounding box center [844, 313] width 126 height 13
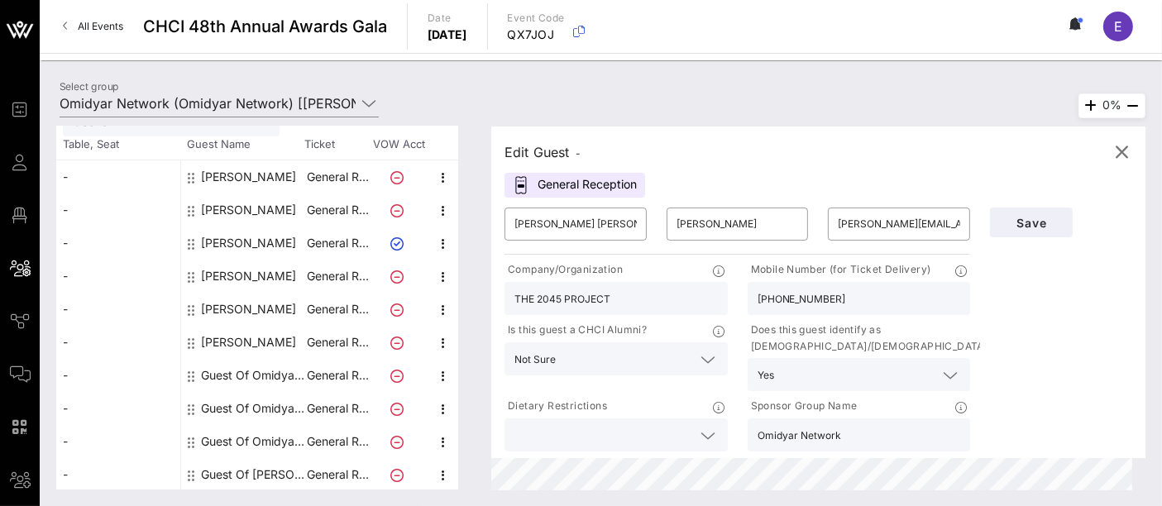
scroll to position [101, 0]
click at [1125, 151] on icon "button" at bounding box center [1122, 152] width 20 height 20
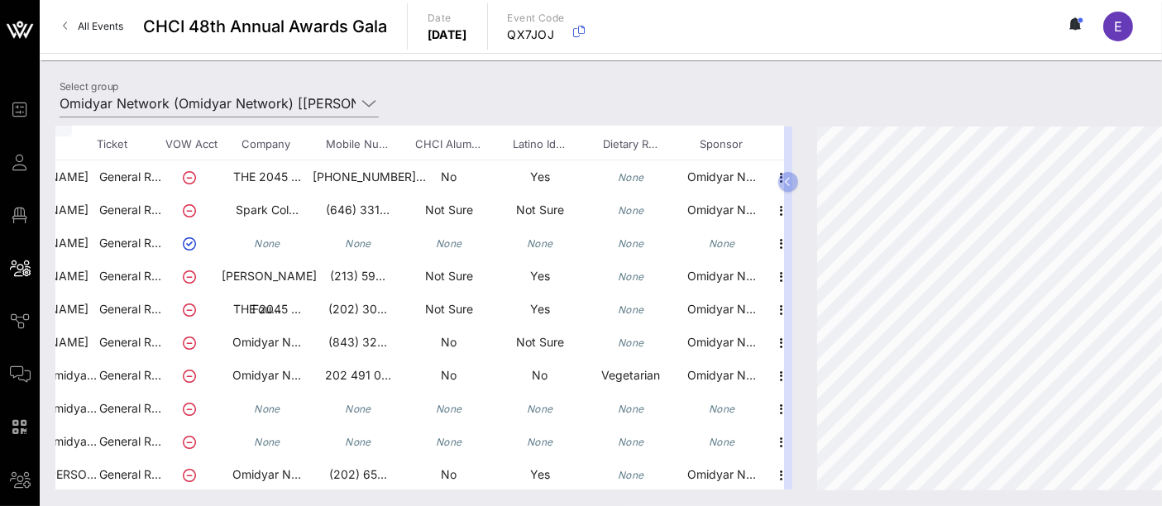
scroll to position [102, 232]
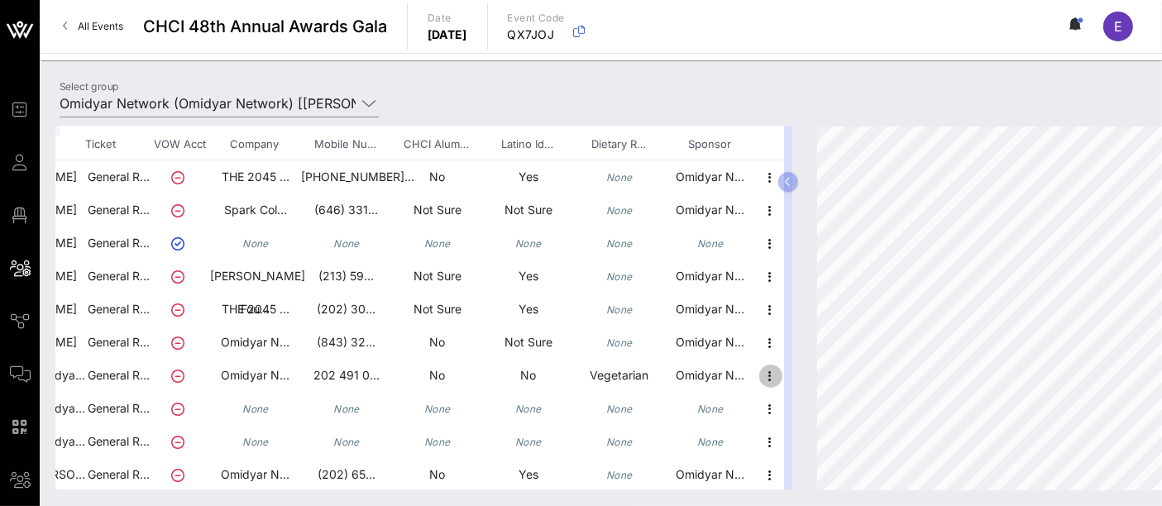
click at [761, 372] on icon "button" at bounding box center [771, 376] width 20 height 20
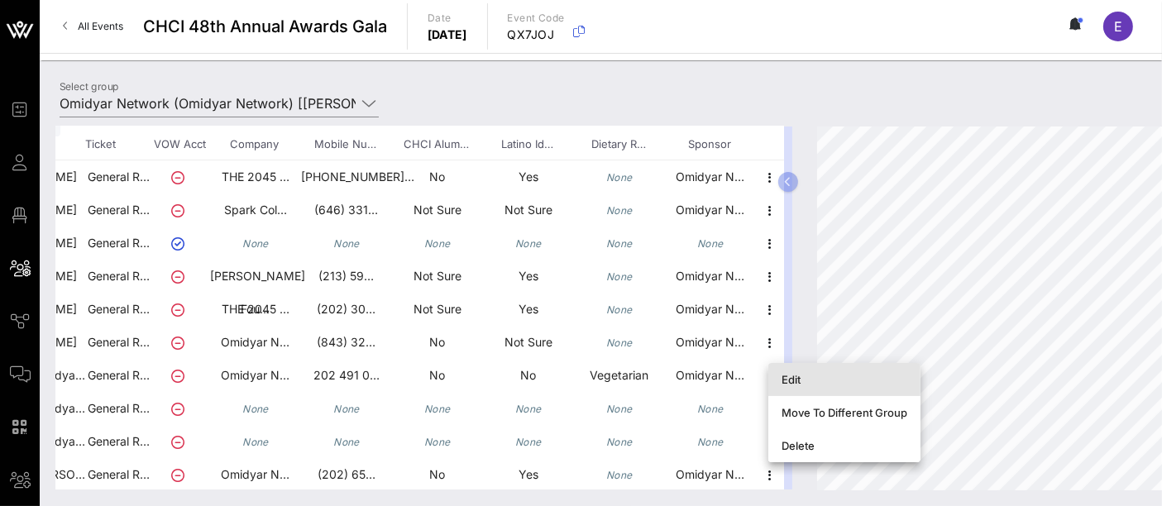
click at [794, 379] on div "Edit" at bounding box center [844, 379] width 126 height 13
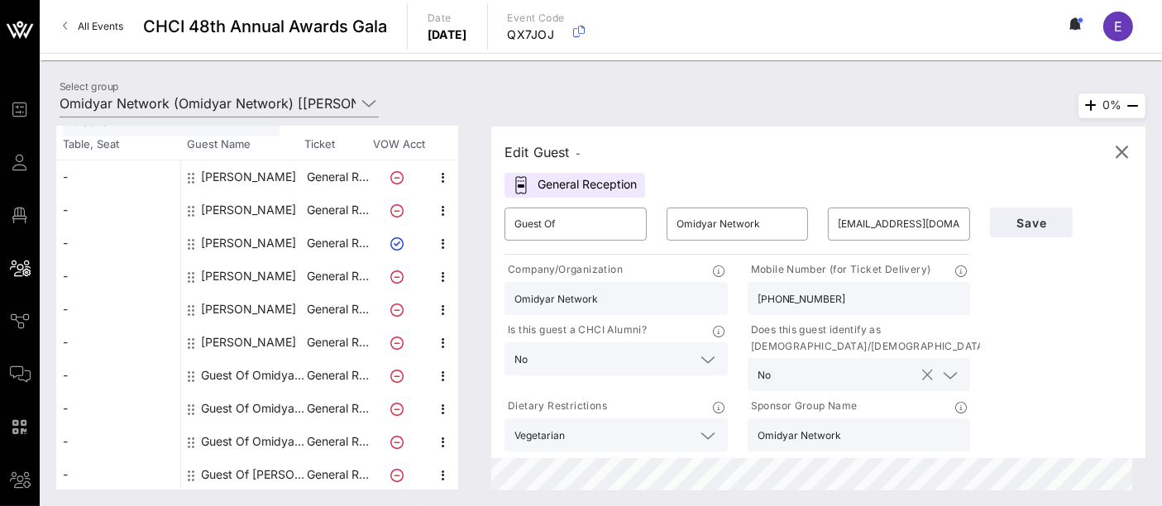
scroll to position [101, 0]
click at [536, 236] on input "Guest Of" at bounding box center [575, 224] width 122 height 26
click at [533, 232] on input "Guest Of" at bounding box center [575, 224] width 122 height 26
click at [570, 227] on input "Guest Of" at bounding box center [575, 224] width 122 height 26
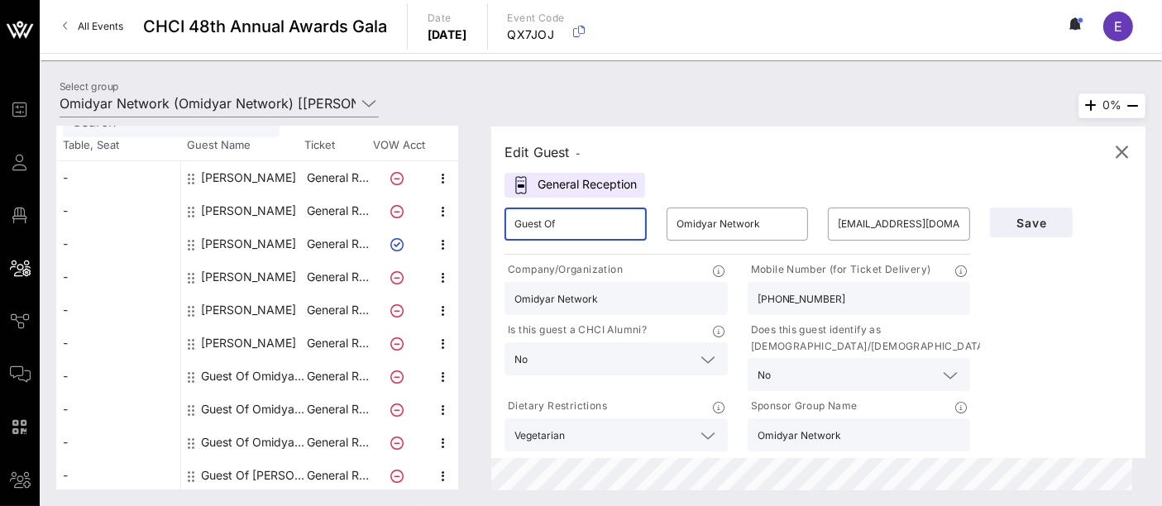
click at [570, 227] on input "Guest Of" at bounding box center [575, 224] width 122 height 26
type input "Govind"
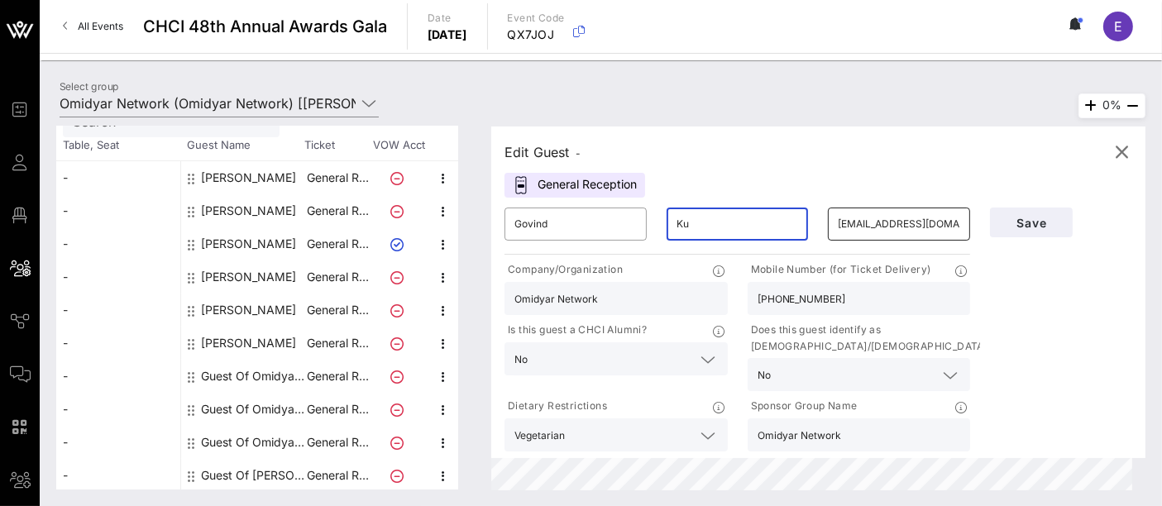
type input "K"
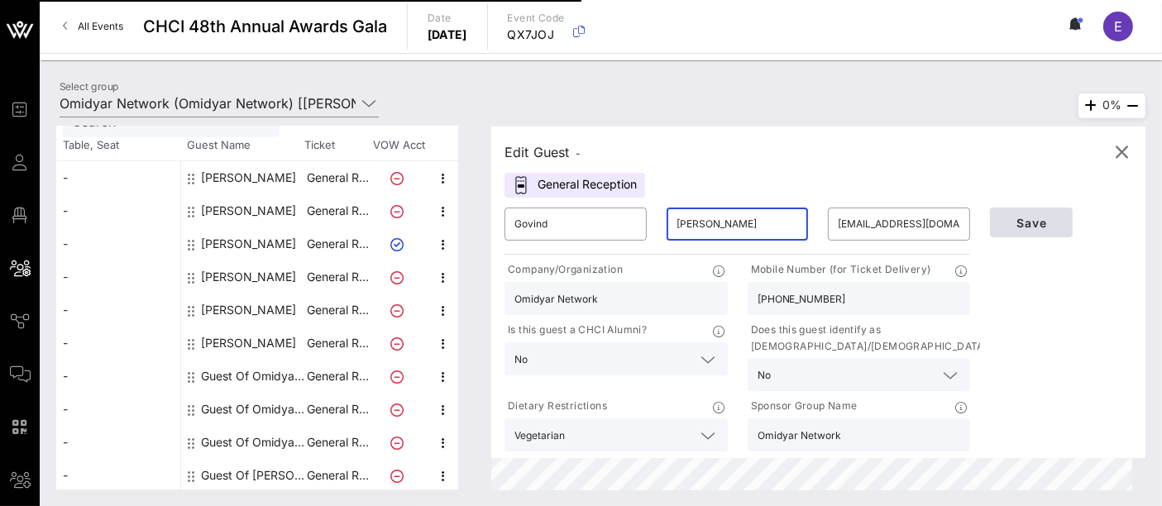
type input "Shivkumar"
click at [1041, 222] on span "Save" at bounding box center [1031, 223] width 56 height 14
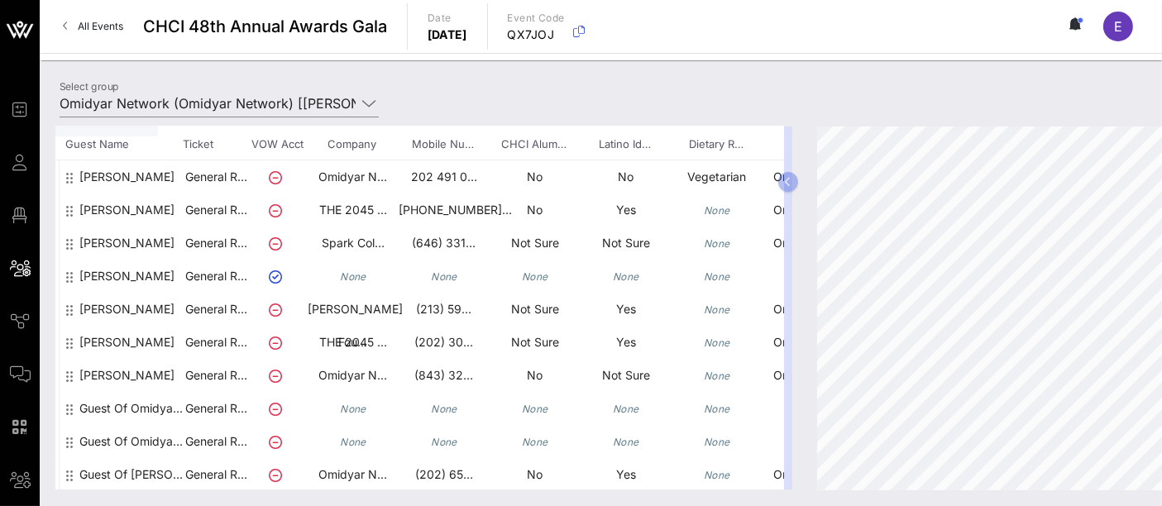
scroll to position [102, 232]
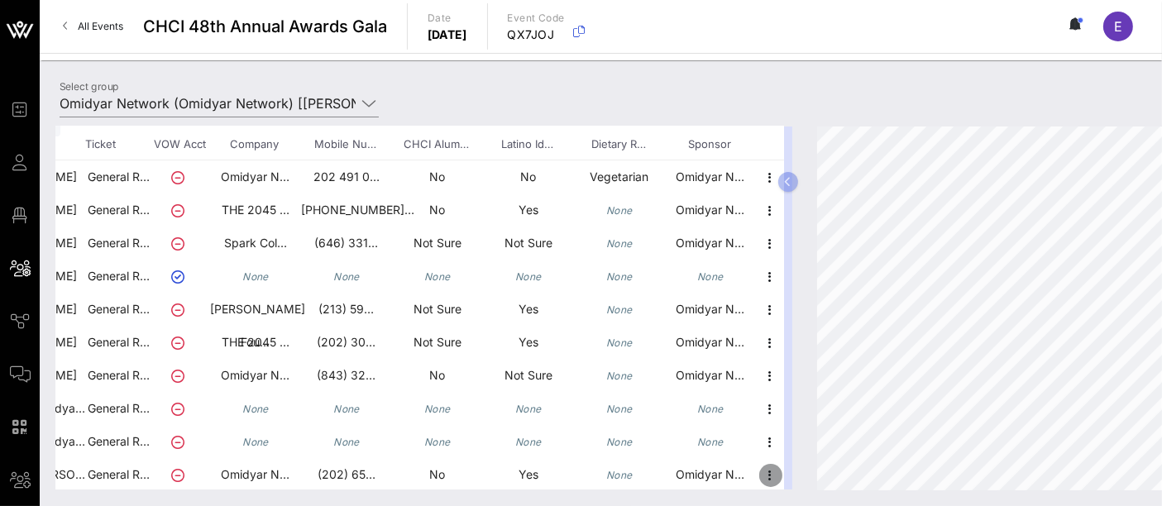
click at [761, 470] on icon "button" at bounding box center [771, 475] width 20 height 20
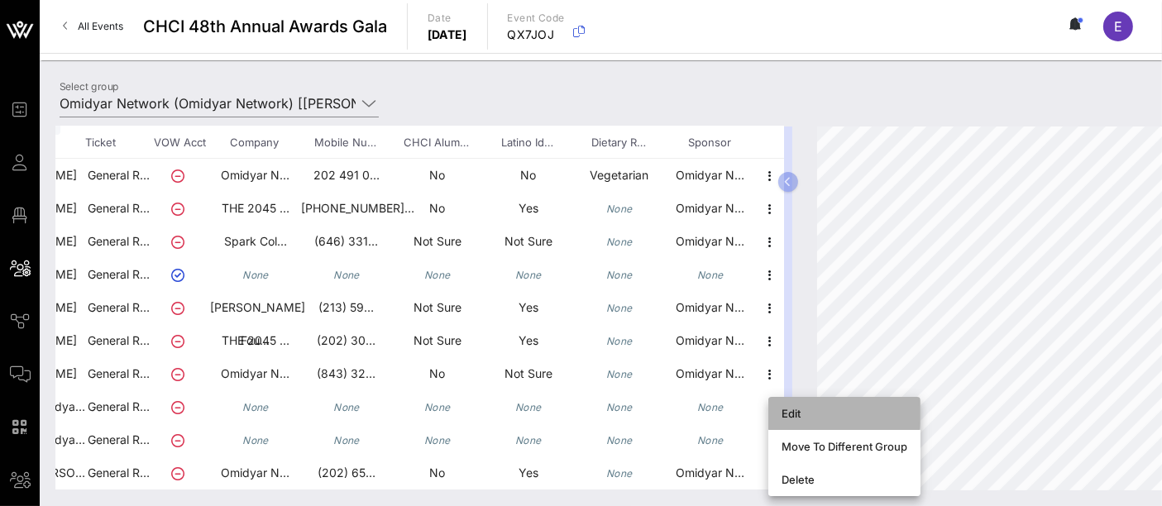
click at [784, 413] on div "Edit" at bounding box center [844, 413] width 126 height 13
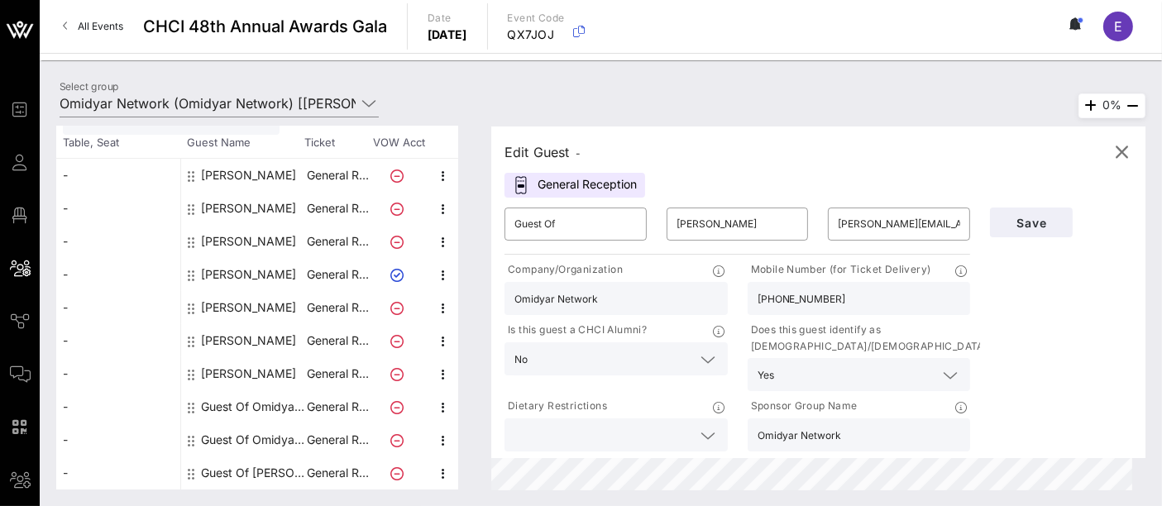
scroll to position [101, 0]
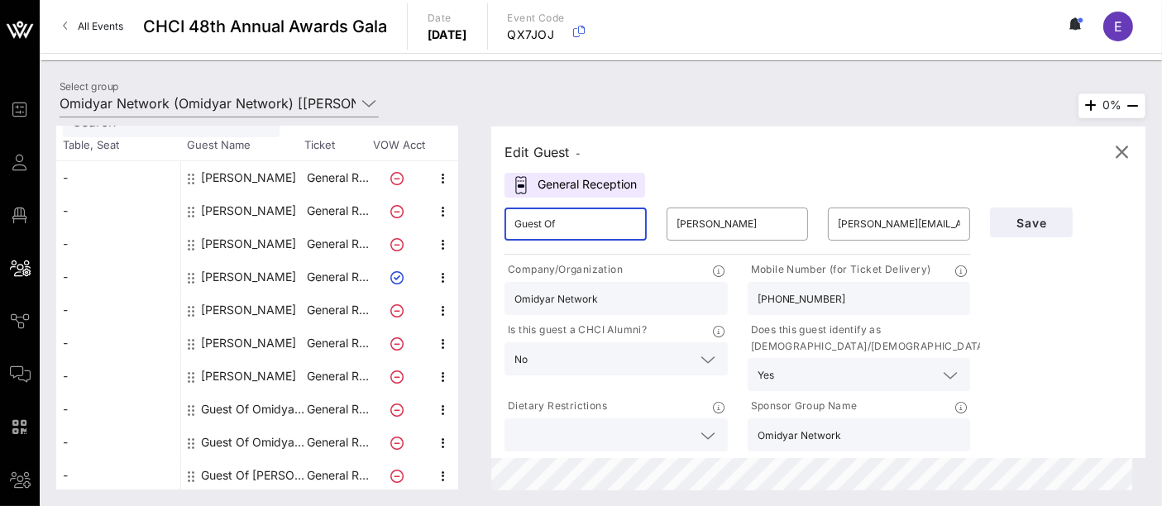
click at [597, 223] on input "Guest Of" at bounding box center [575, 224] width 122 height 26
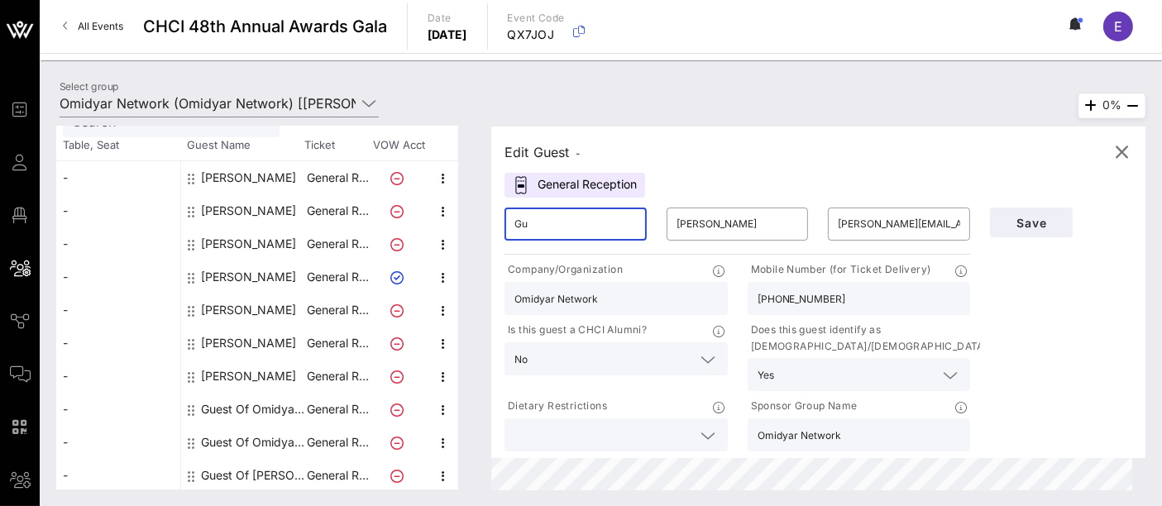
type input "G"
type input "Agustin"
click at [612, 222] on input "Agustin" at bounding box center [575, 224] width 122 height 26
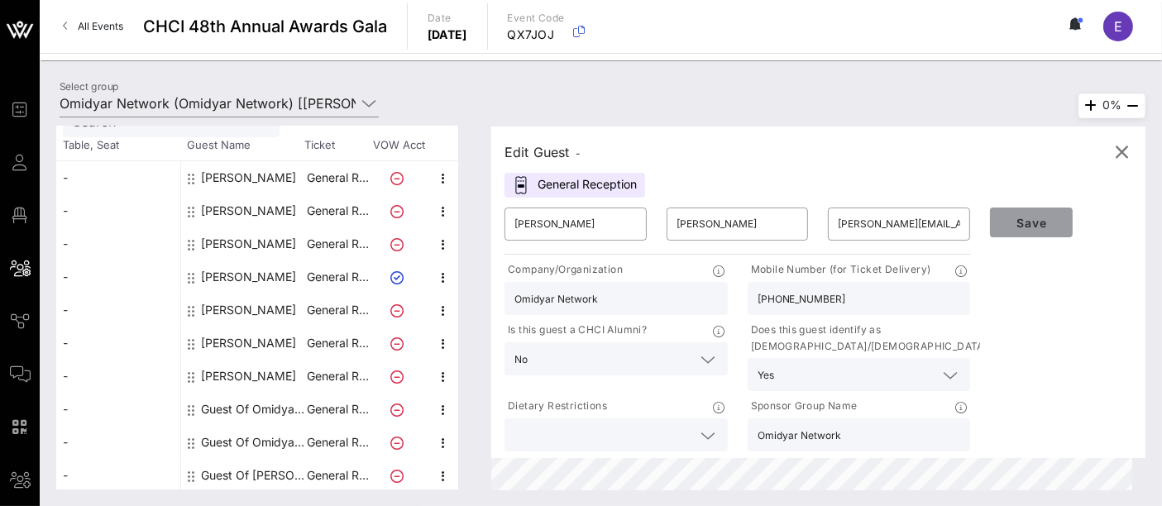
click at [1055, 216] on span "Save" at bounding box center [1031, 223] width 56 height 14
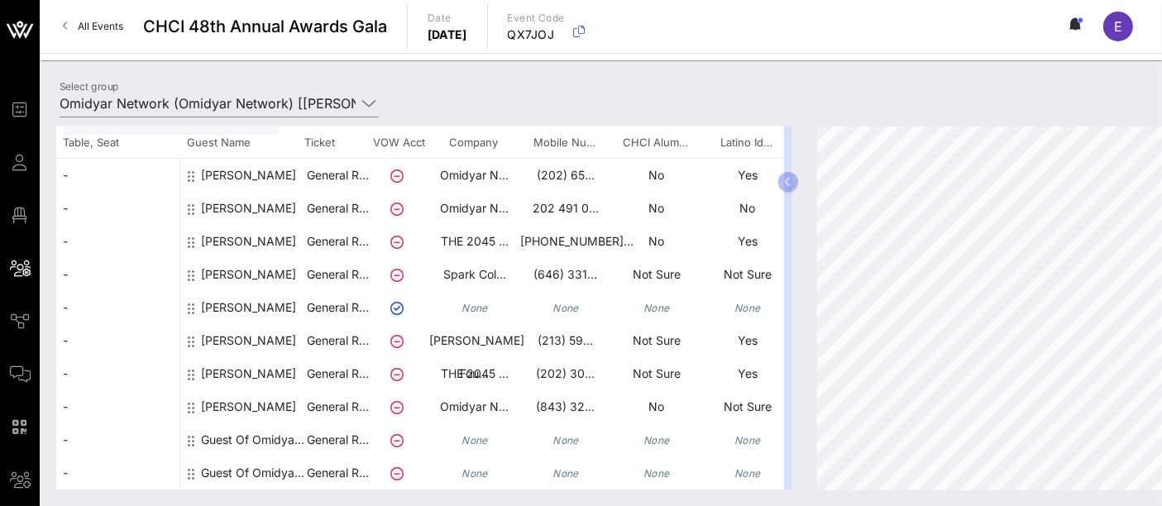
scroll to position [116, 232]
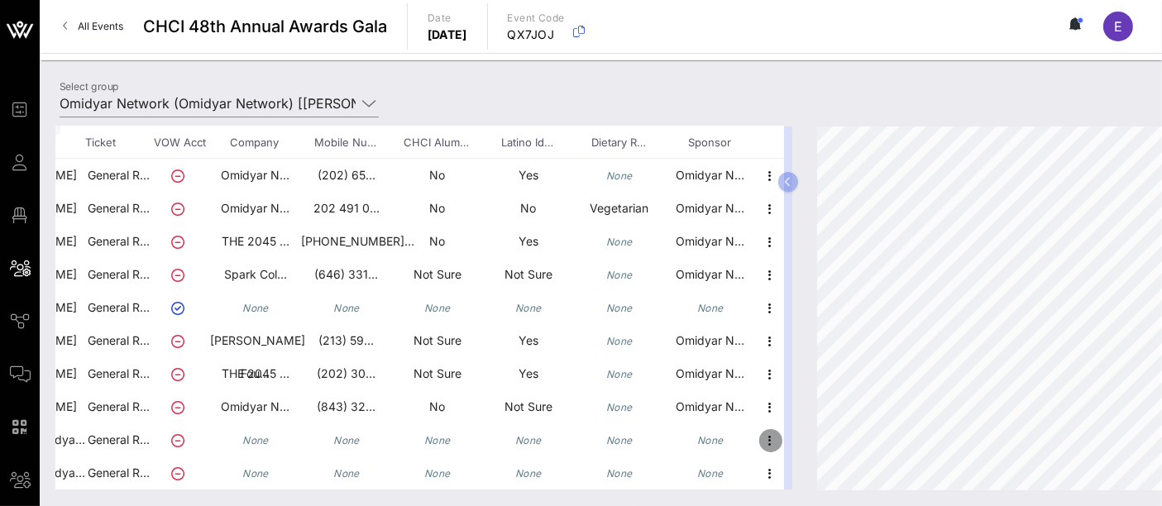
click at [761, 431] on icon "button" at bounding box center [771, 441] width 20 height 20
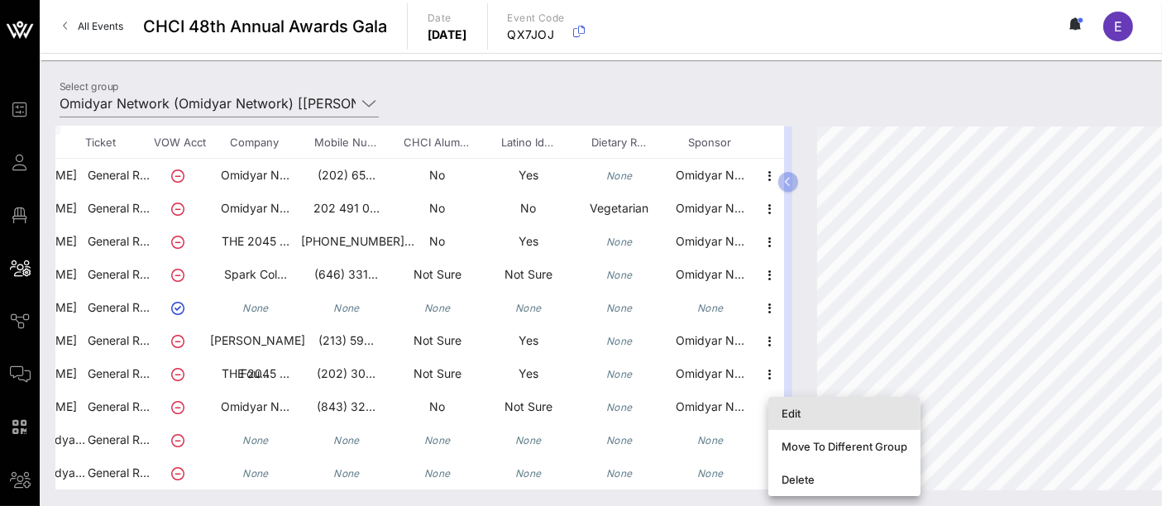
click at [808, 408] on div "Edit" at bounding box center [844, 413] width 126 height 13
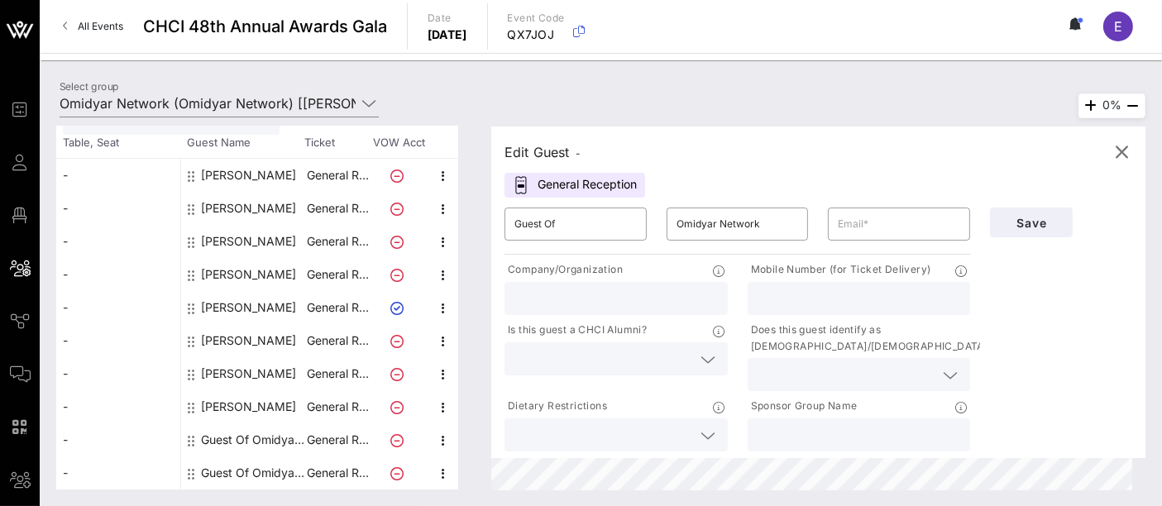
scroll to position [101, 0]
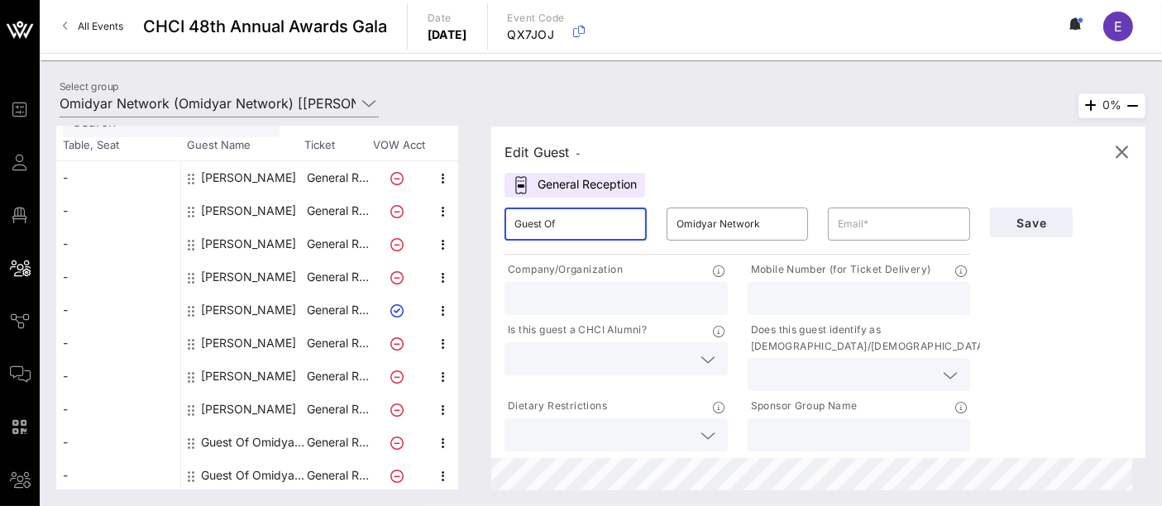
click at [595, 226] on input "Guest Of" at bounding box center [575, 224] width 122 height 26
type input "Jose"
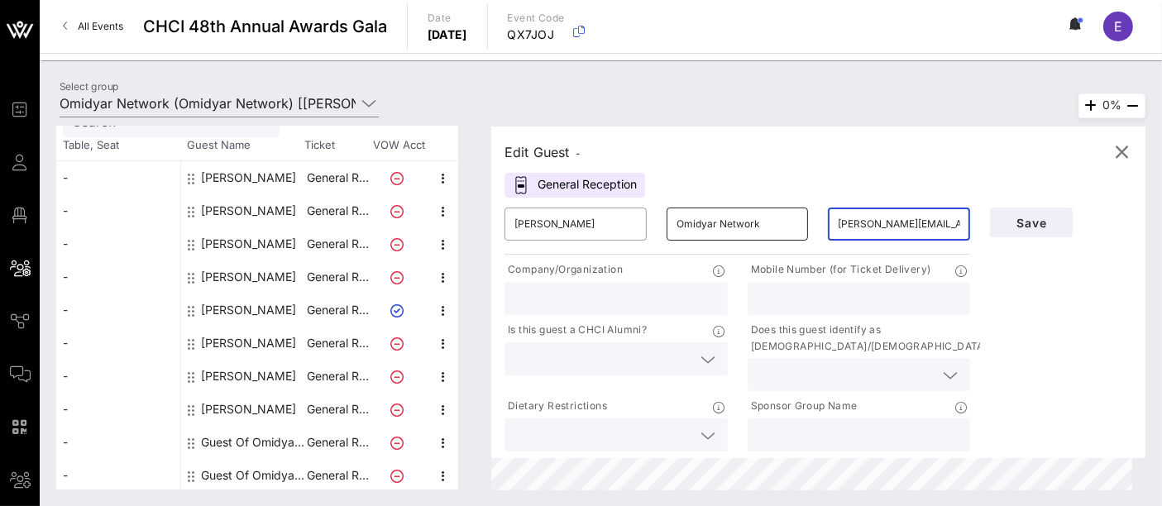
type input "jose@somos.vc"
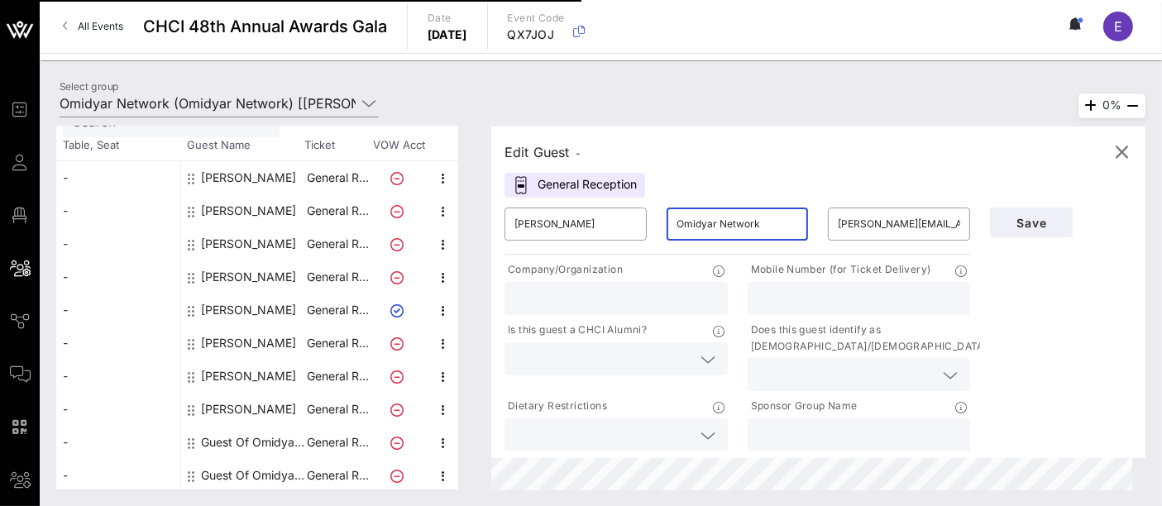
click at [767, 216] on input "Omidyar Network" at bounding box center [737, 224] width 122 height 26
click at [710, 357] on icon at bounding box center [707, 360] width 15 height 20
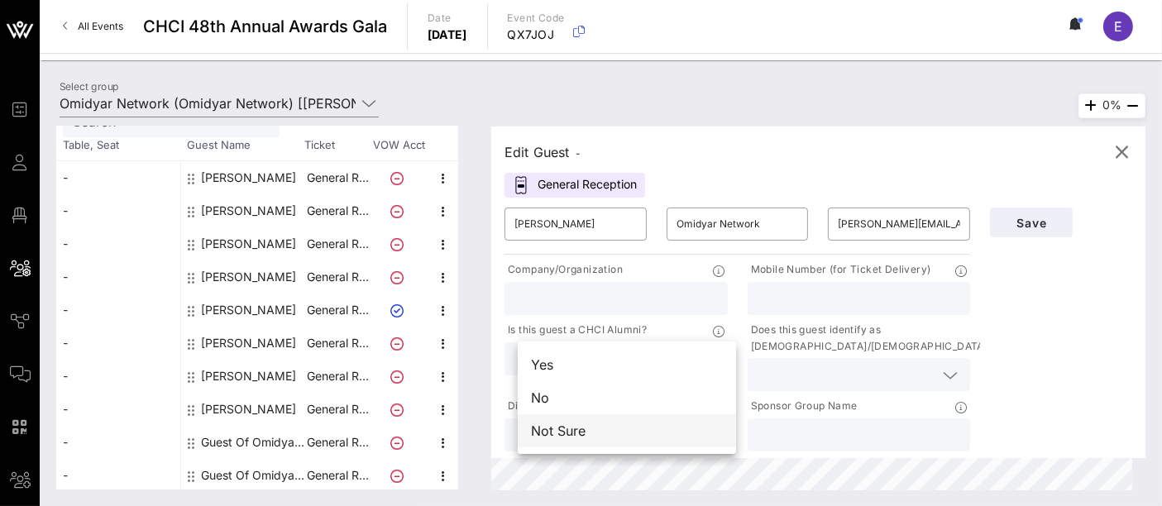
click at [627, 432] on div "Not Sure" at bounding box center [627, 430] width 218 height 33
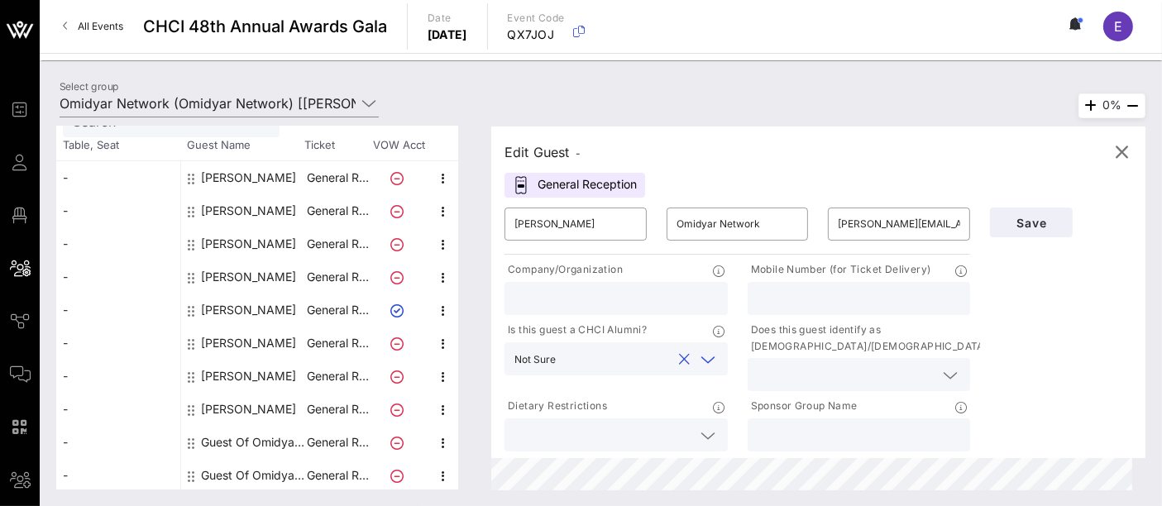
click at [950, 375] on icon at bounding box center [949, 375] width 15 height 20
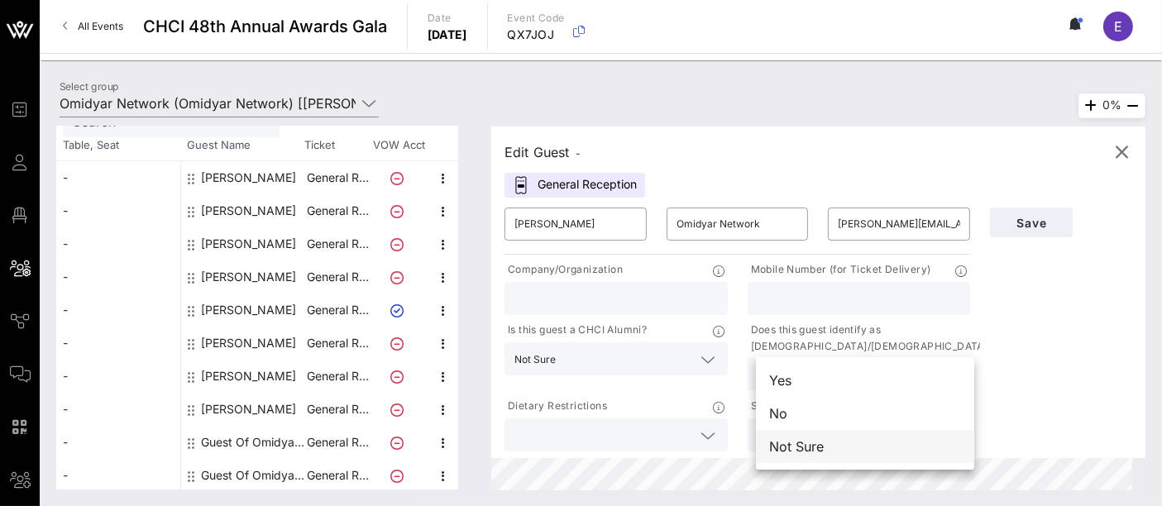
click at [890, 443] on div "Not Sure" at bounding box center [865, 446] width 218 height 33
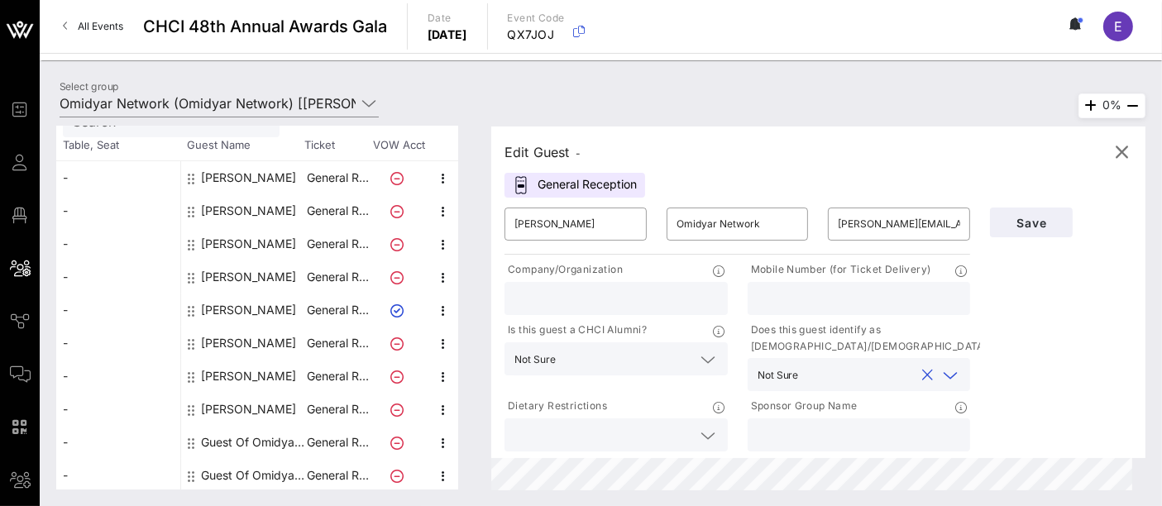
click at [613, 293] on input "text" at bounding box center [615, 298] width 203 height 21
click at [729, 232] on input "Omidyar Network" at bounding box center [737, 224] width 122 height 26
click at [612, 295] on input "text" at bounding box center [615, 298] width 203 height 21
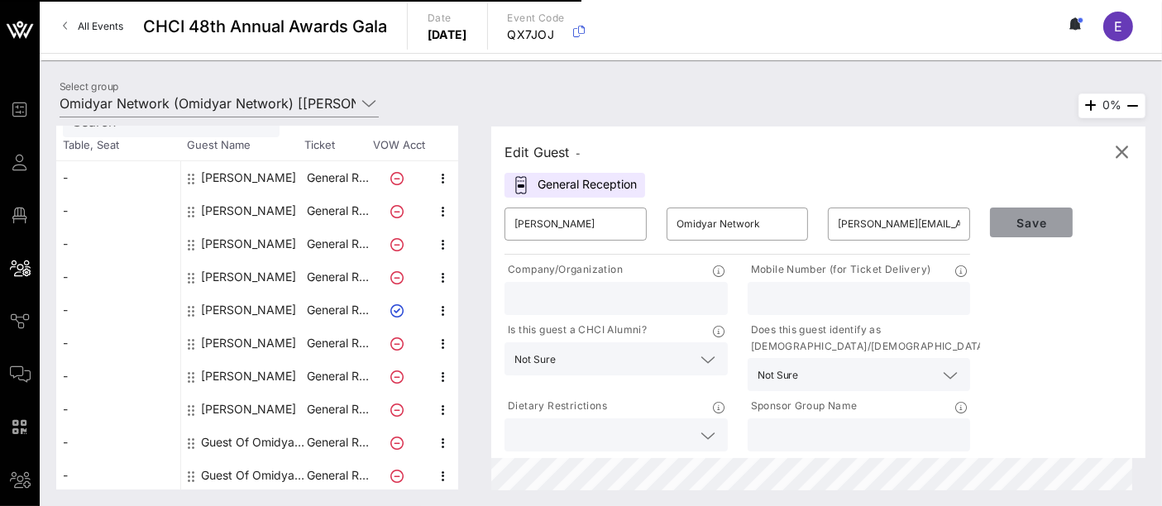
click at [1025, 225] on span "Save" at bounding box center [1031, 223] width 56 height 14
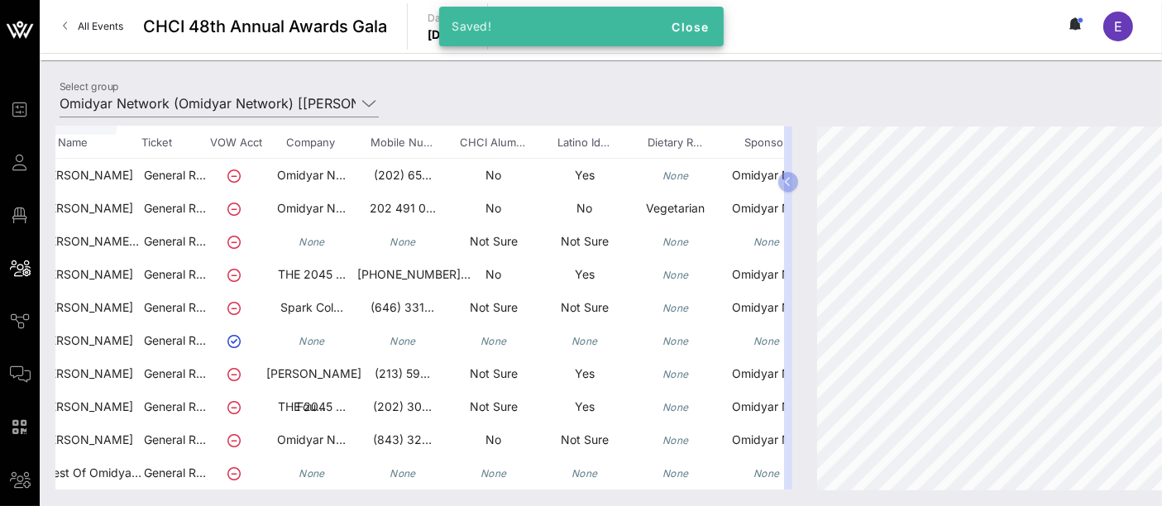
scroll to position [116, 232]
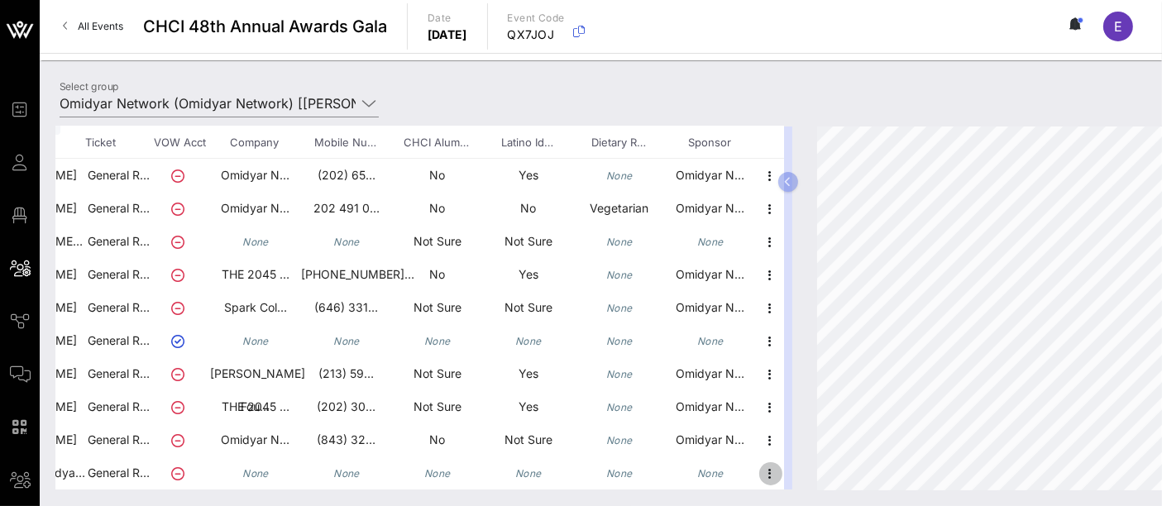
click at [761, 464] on icon "button" at bounding box center [771, 474] width 20 height 20
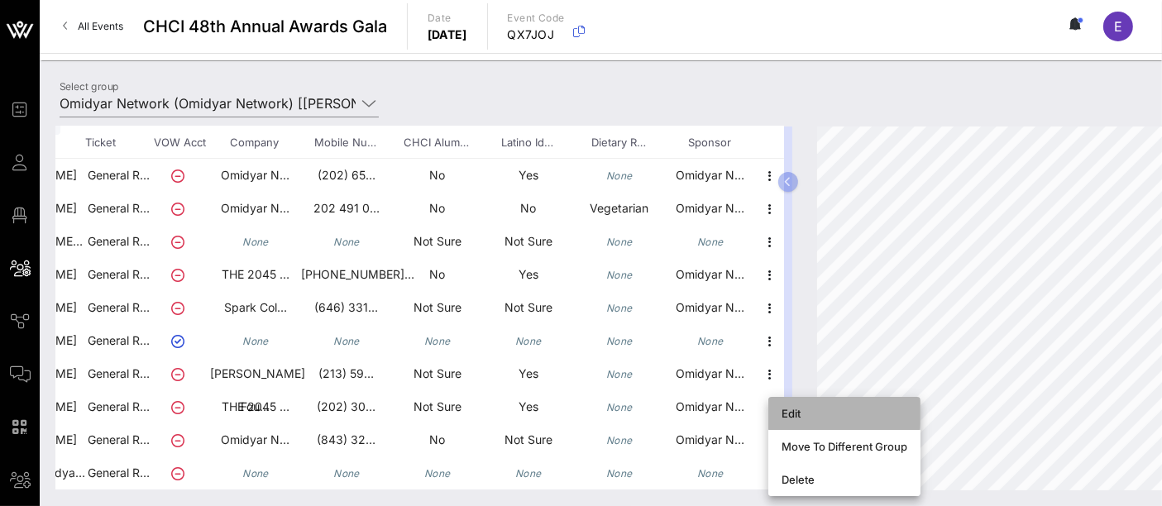
click at [785, 414] on div "Edit" at bounding box center [844, 413] width 126 height 13
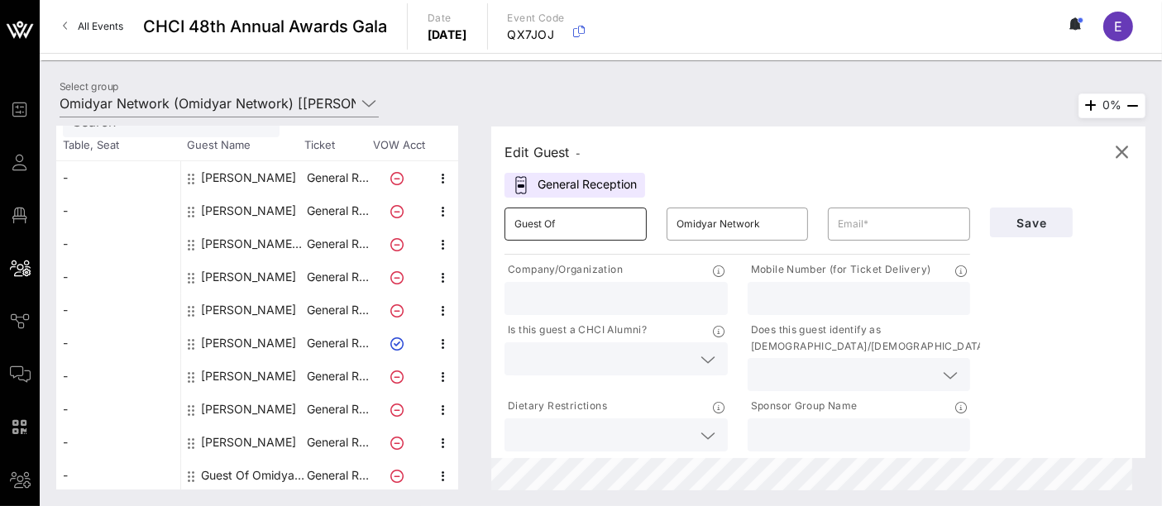
click at [601, 228] on input "Guest Of" at bounding box center [575, 224] width 122 height 26
type input "Roberta"
type input "P"
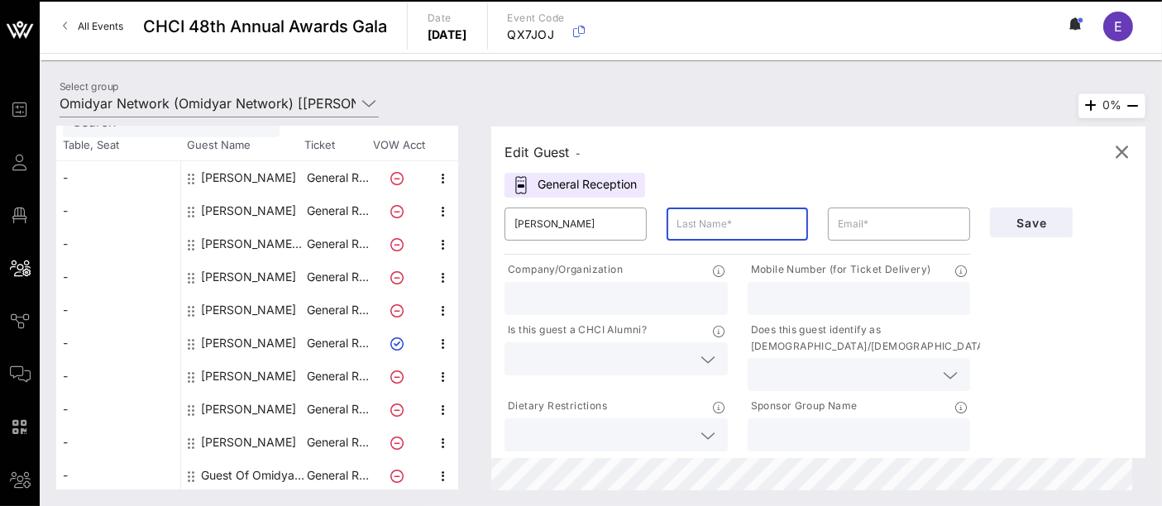
type input "P"
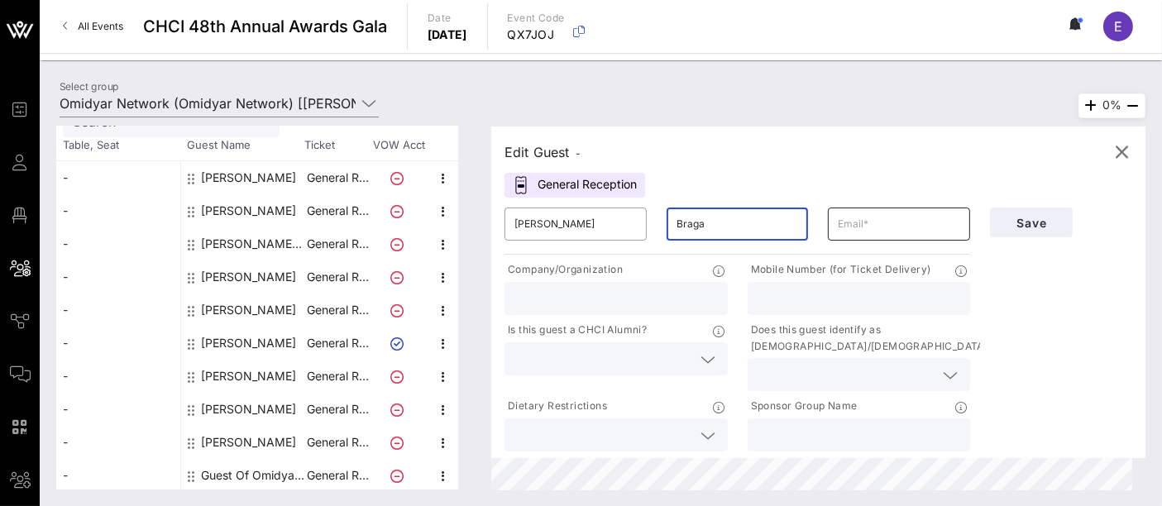
type input "Braga"
click at [846, 220] on input "text" at bounding box center [898, 224] width 122 height 26
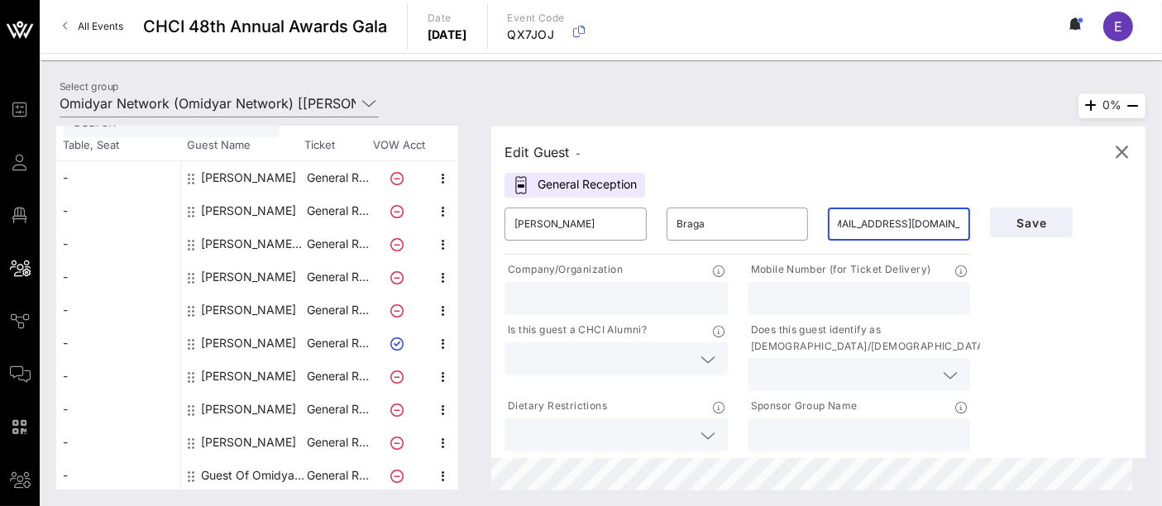
scroll to position [0, 20]
type input "rbraga@digitaldemocracy.org"
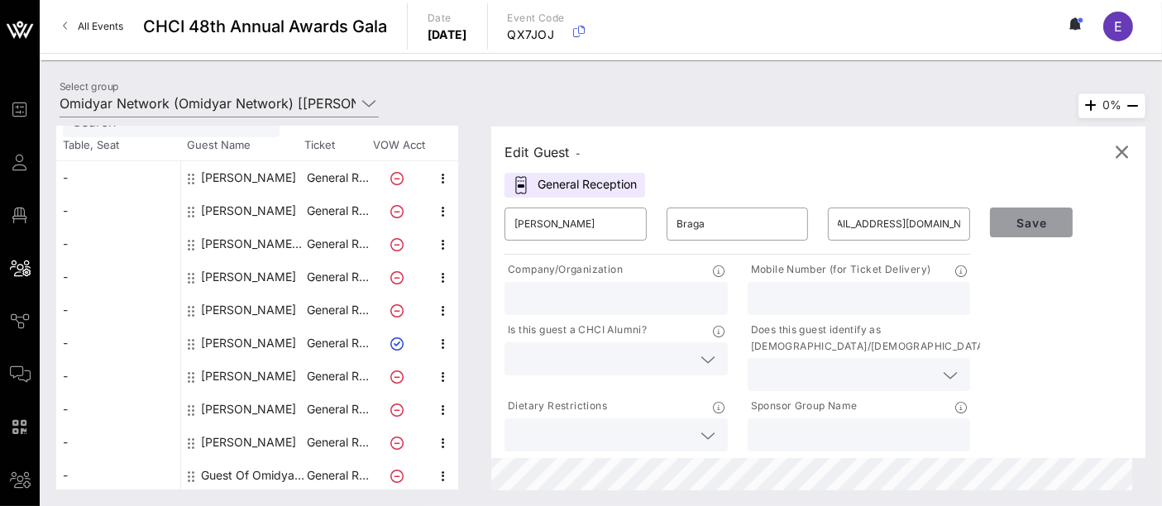
scroll to position [0, 0]
click at [1039, 222] on span "Save" at bounding box center [1031, 223] width 56 height 14
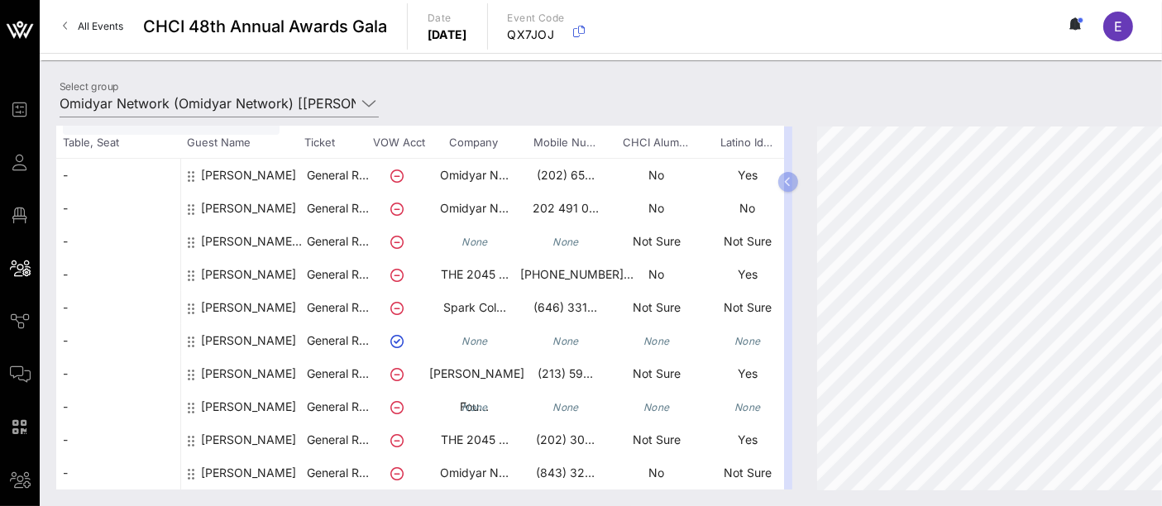
scroll to position [116, 0]
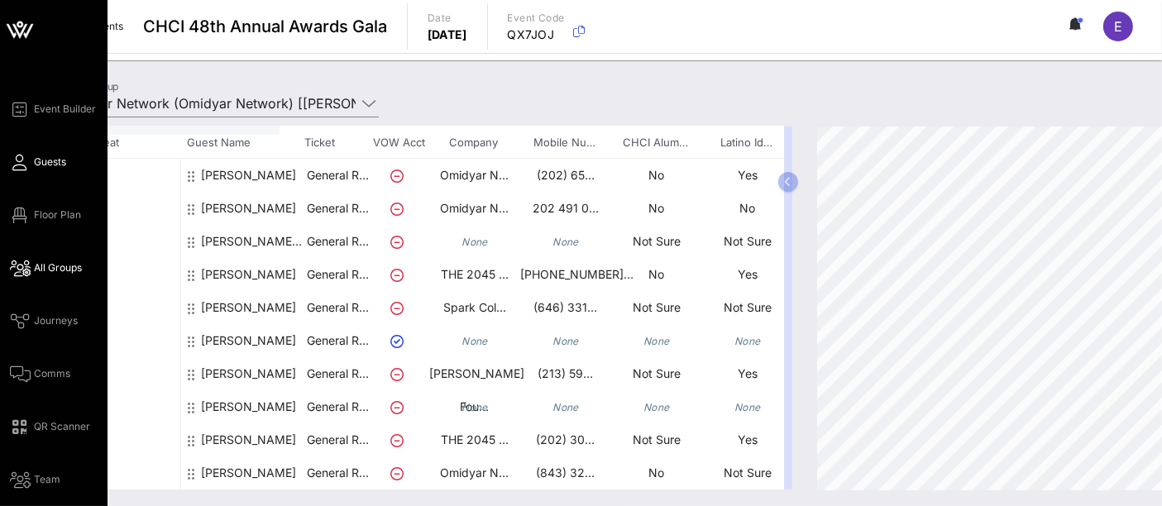
click at [47, 165] on span "Guests" at bounding box center [50, 162] width 32 height 15
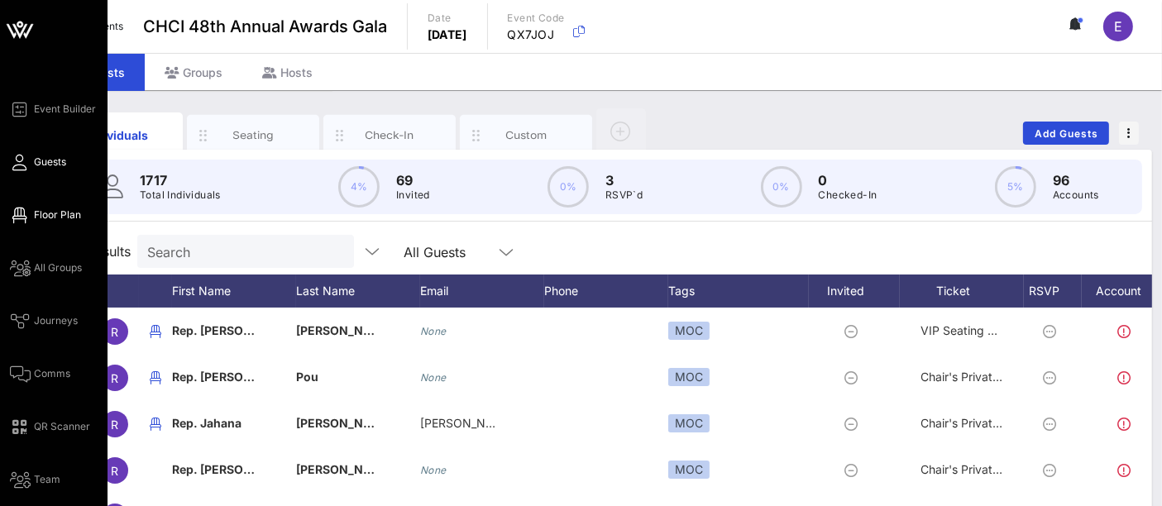
click at [52, 215] on span "Floor Plan" at bounding box center [57, 215] width 47 height 15
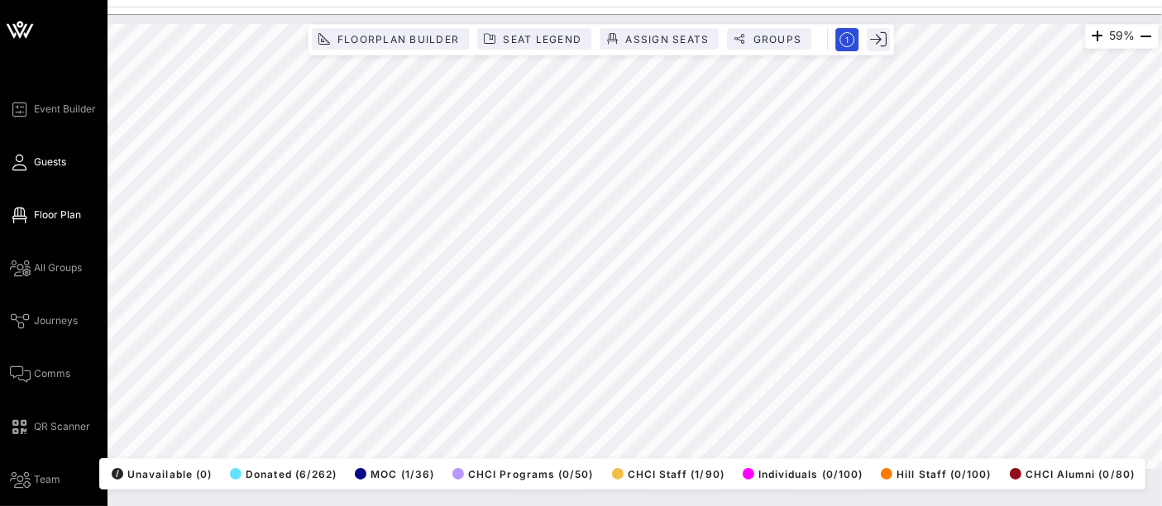
click at [54, 165] on span "Guests" at bounding box center [50, 162] width 32 height 15
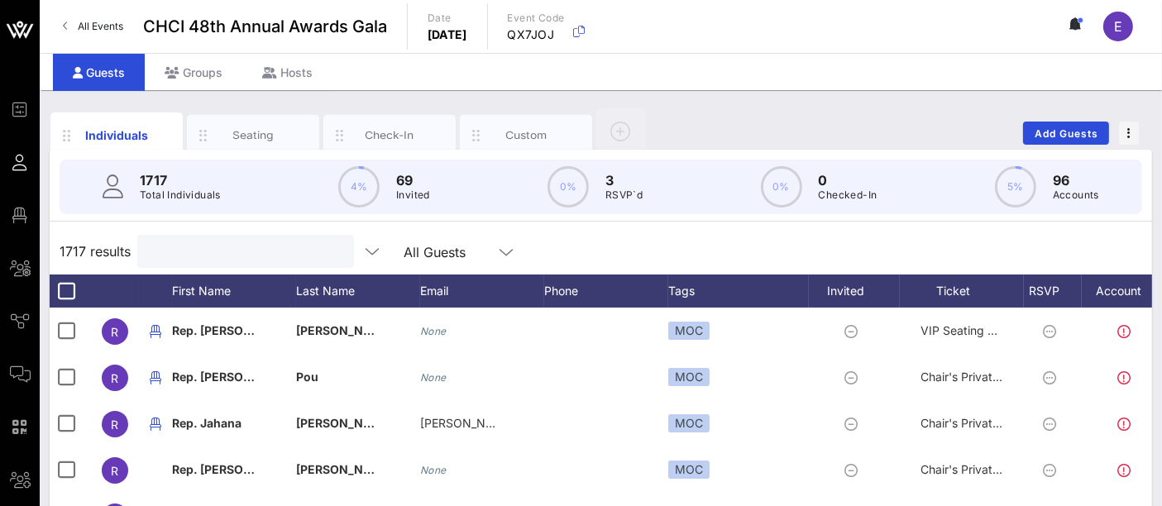
click at [228, 256] on input "text" at bounding box center [243, 251] width 193 height 21
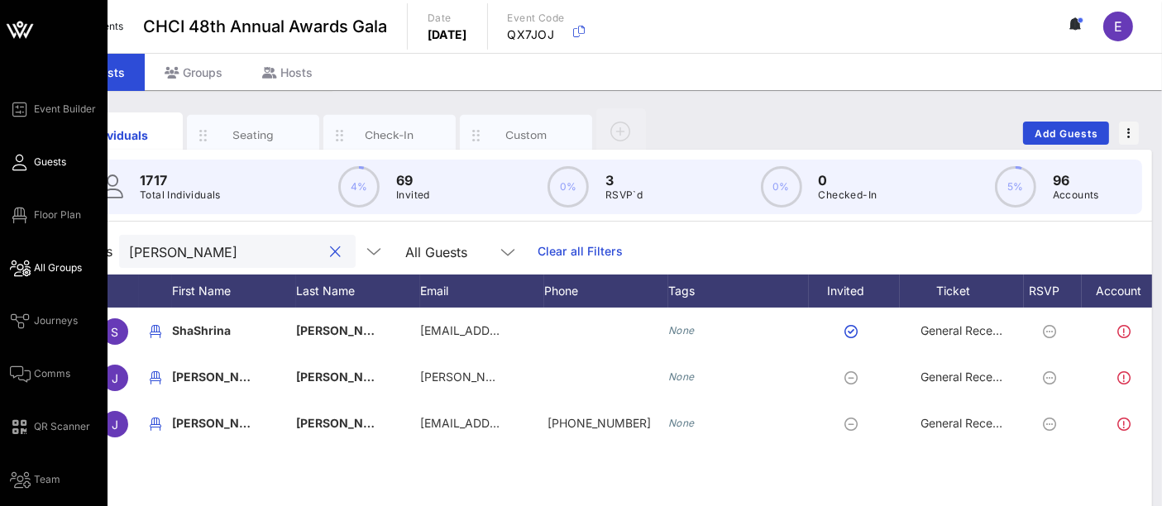
type input "reynolds"
drag, startPoint x: 62, startPoint y: 273, endPoint x: 72, endPoint y: 274, distance: 10.1
click at [63, 273] on span "All Groups" at bounding box center [58, 267] width 48 height 15
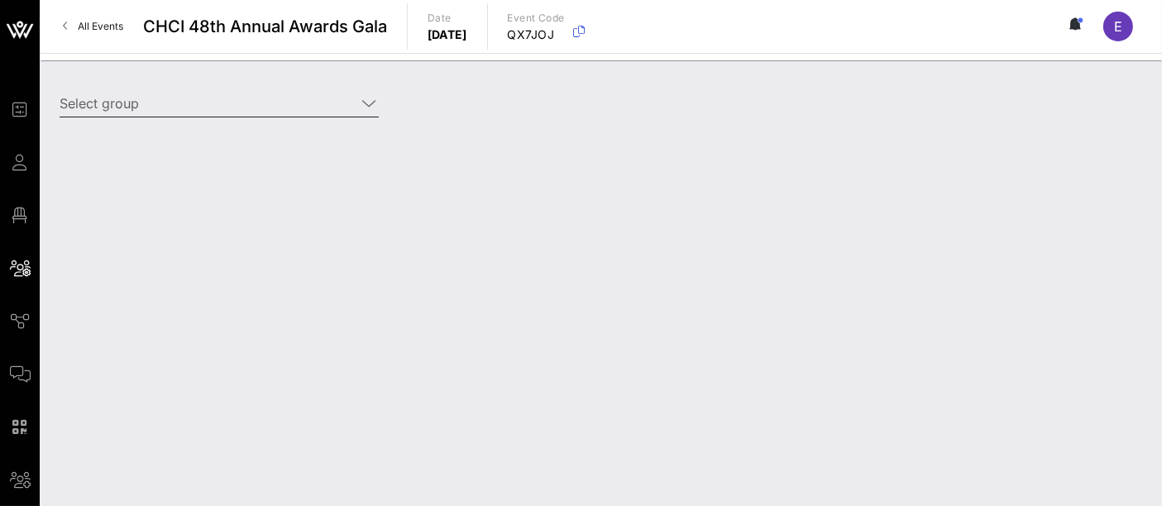
click at [229, 98] on input "Select group" at bounding box center [208, 103] width 296 height 26
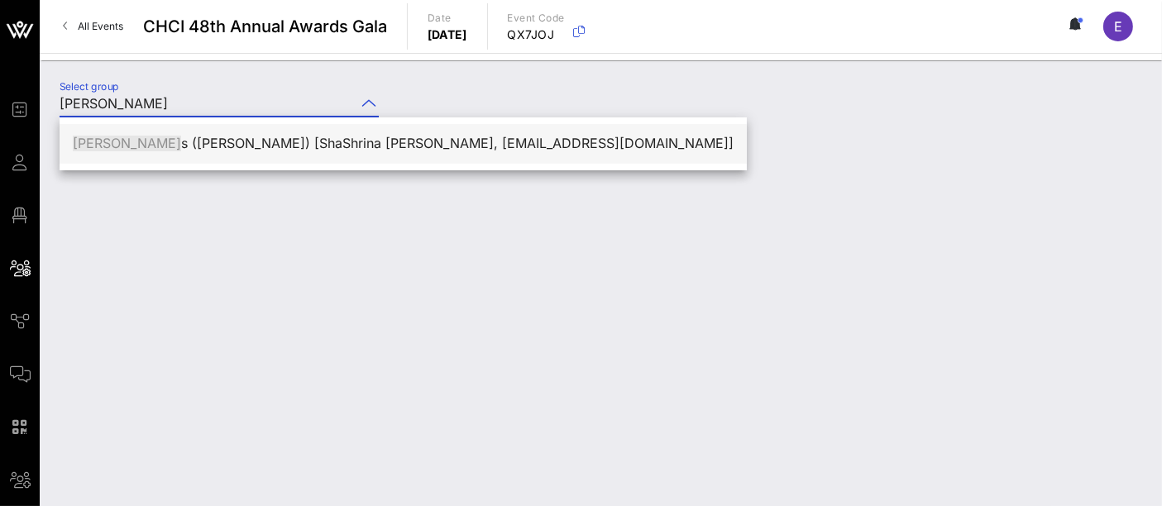
click at [315, 142] on div "Reynold s (Reynolds) [ShaShrina Thomas, thomass5@rjrt.com]" at bounding box center [403, 144] width 661 height 16
type input "Reynolds (Reynolds) [ShaShrina Thomas, thomass5@rjrt.com]"
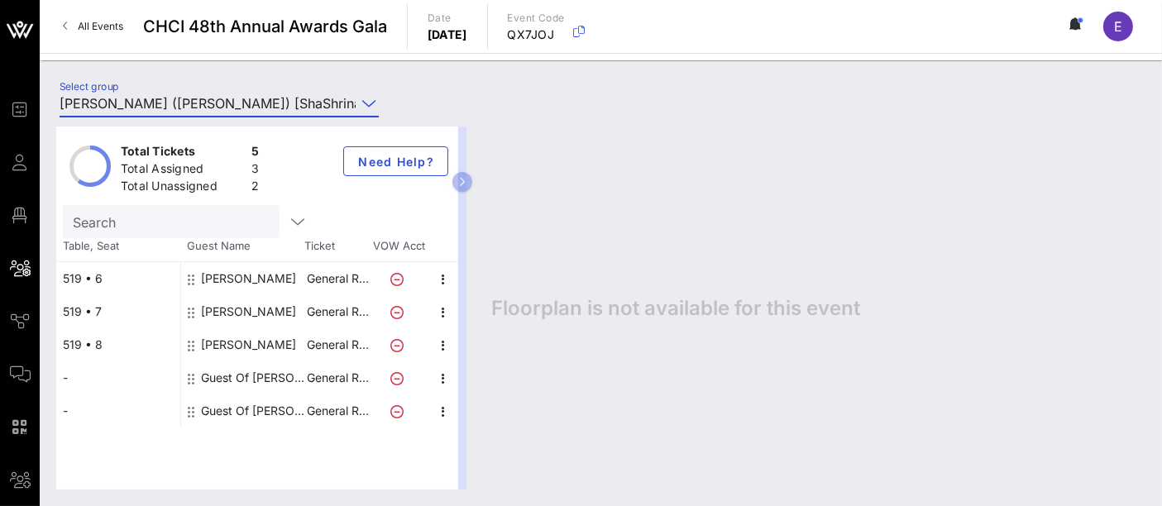
click at [109, 21] on span "All Events" at bounding box center [100, 26] width 45 height 12
